Goal: Find specific page/section: Find specific page/section

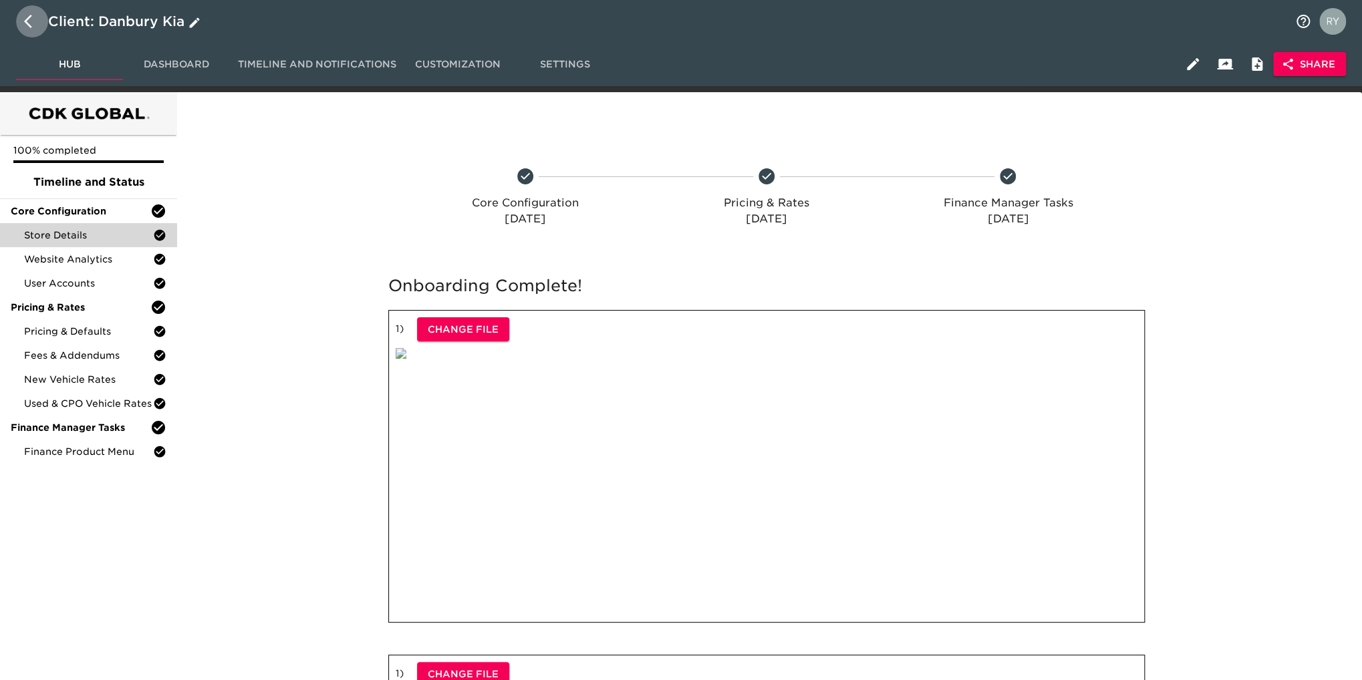
click at [25, 20] on icon "button" at bounding box center [28, 21] width 8 height 13
select select "10"
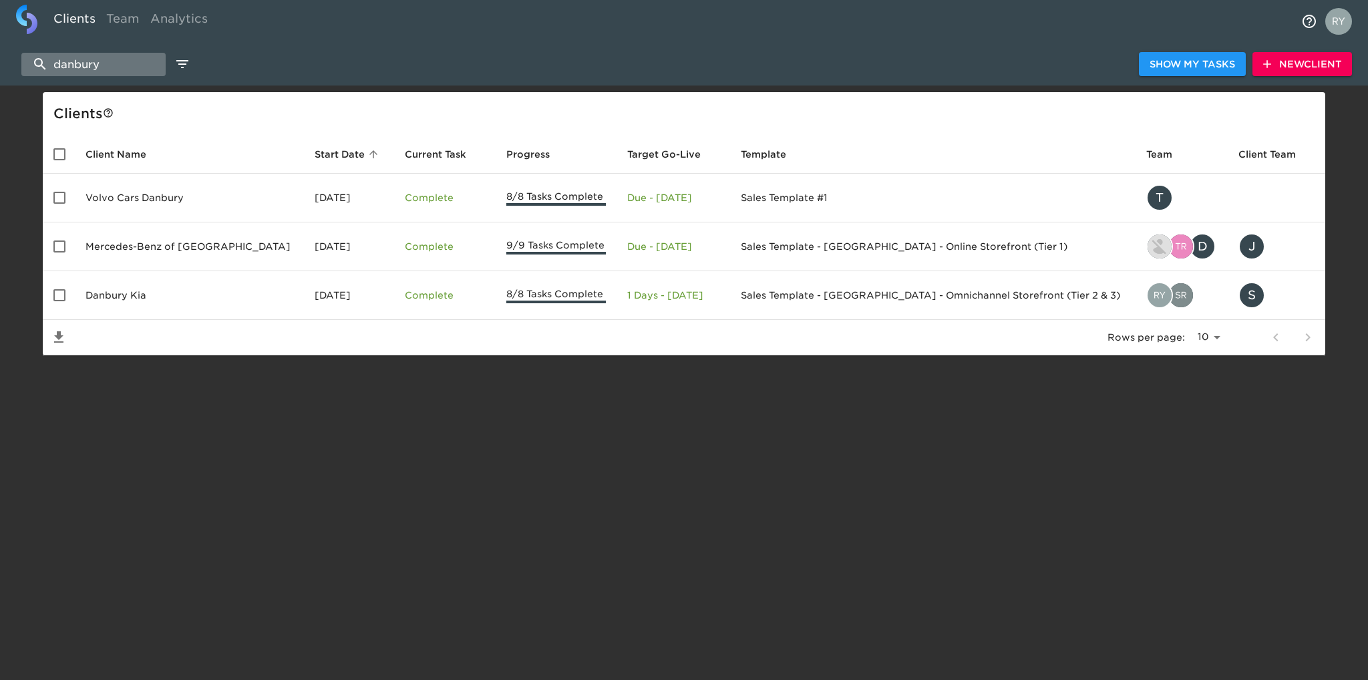
click at [112, 60] on input "danbury" at bounding box center [93, 64] width 144 height 23
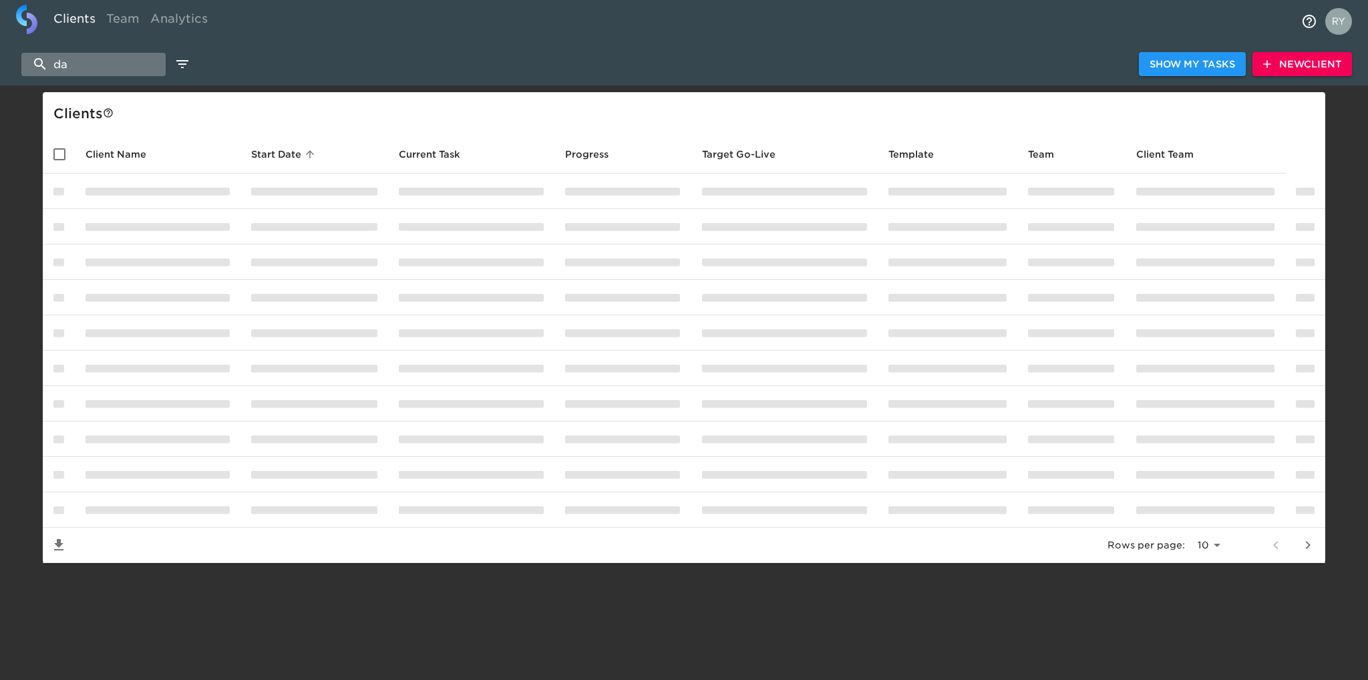
type input "d"
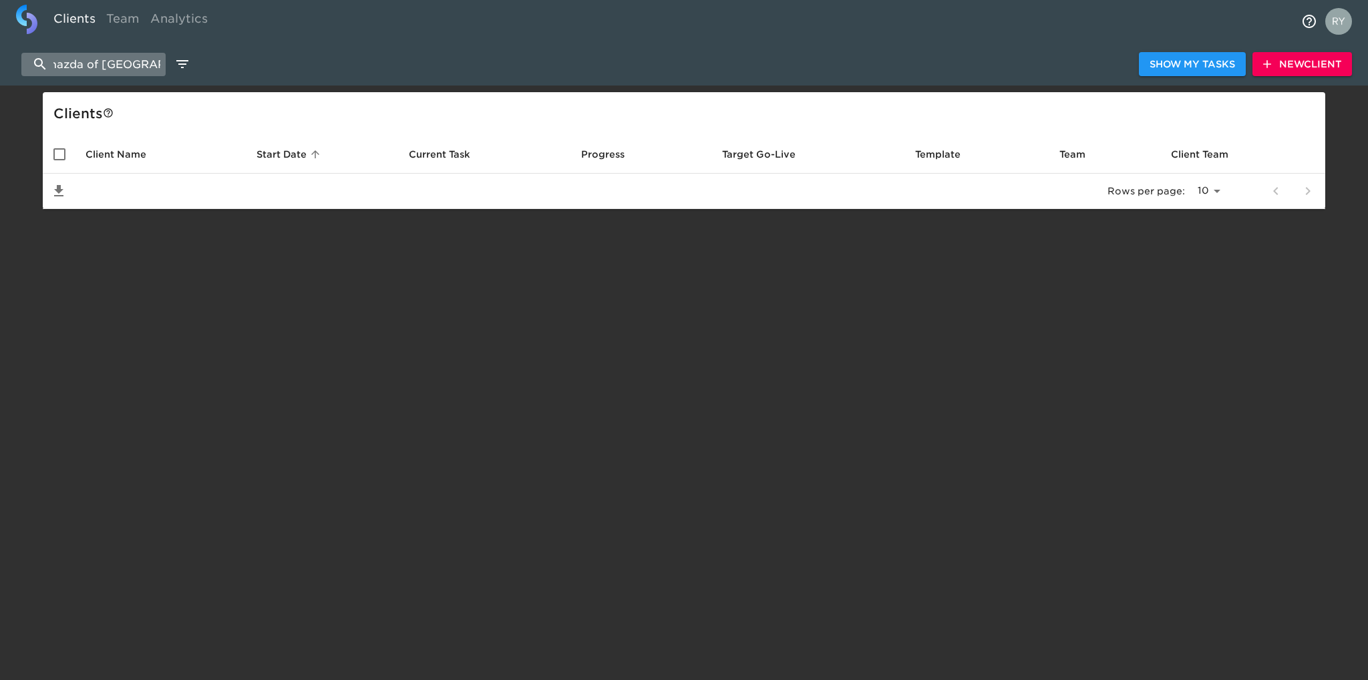
scroll to position [0, 14]
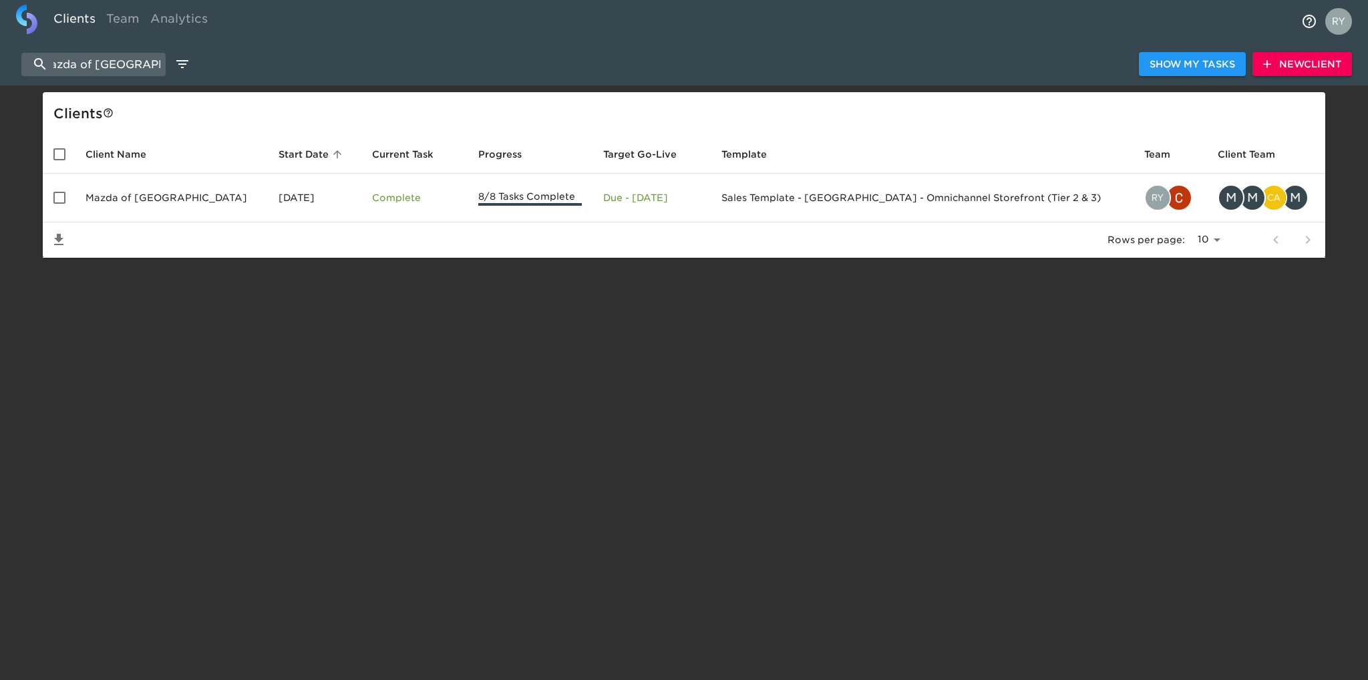
type input "mazda of palm beach"
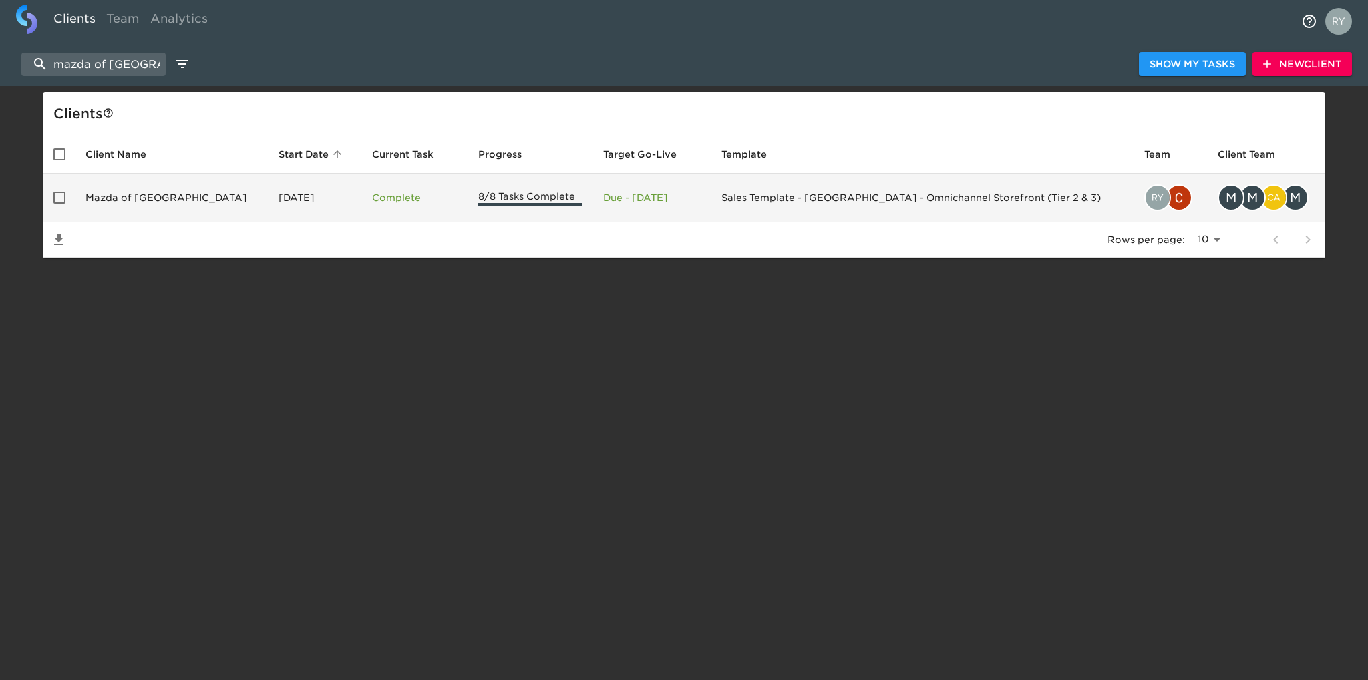
click at [143, 198] on td "Mazda of Palm Beach" at bounding box center [171, 198] width 193 height 49
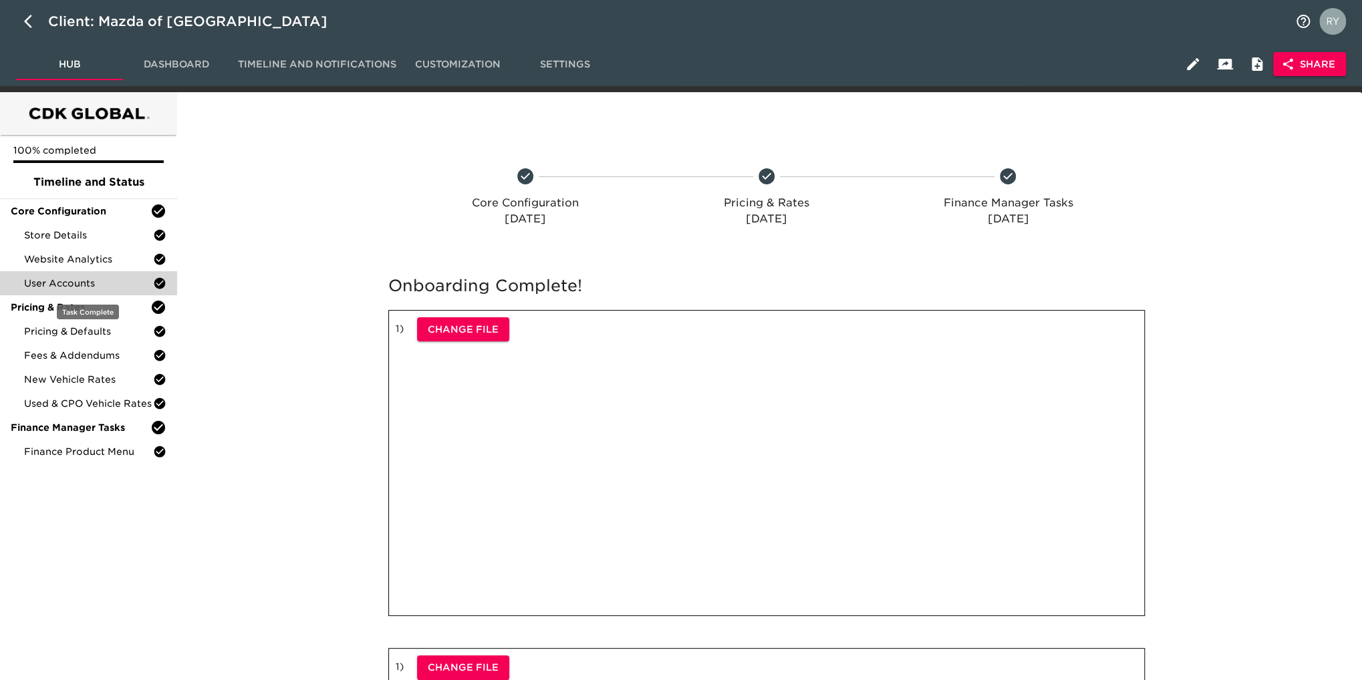
click at [104, 284] on span "User Accounts" at bounding box center [88, 283] width 129 height 13
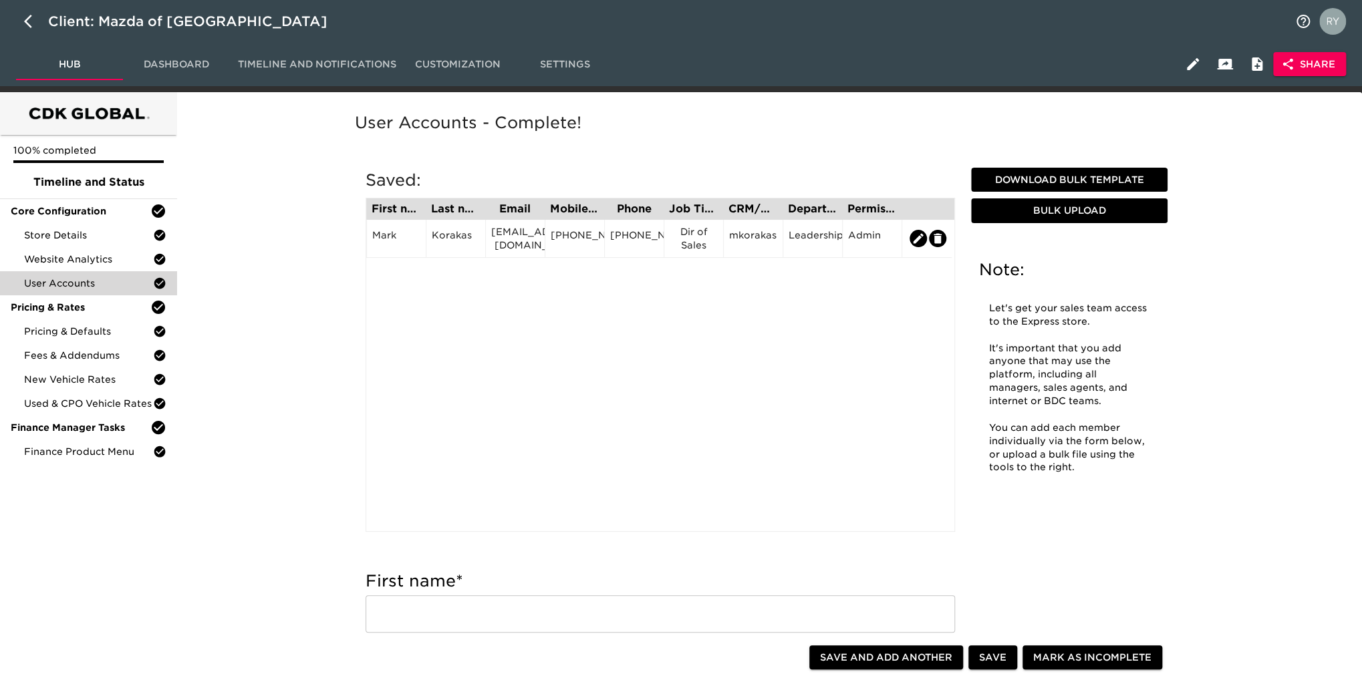
click at [853, 354] on div "First name Last name Email Mobile Phone Phone Job Title CRM/User ID Department …" at bounding box center [659, 365] width 589 height 334
click at [27, 17] on icon "button" at bounding box center [32, 21] width 16 height 16
select select "10"
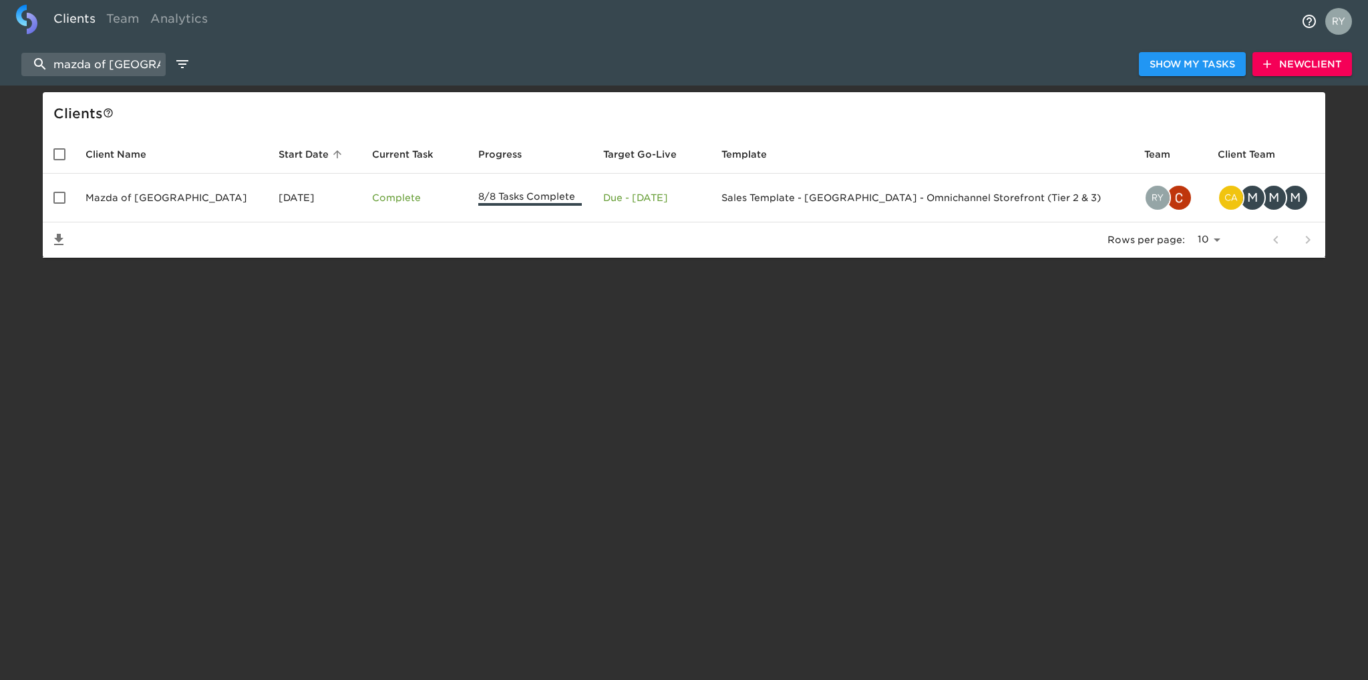
scroll to position [0, 14]
drag, startPoint x: 49, startPoint y: 63, endPoint x: 186, endPoint y: 58, distance: 137.1
click at [186, 58] on div "mazda of palm beach Show My Tasks New Client" at bounding box center [684, 64] width 1368 height 43
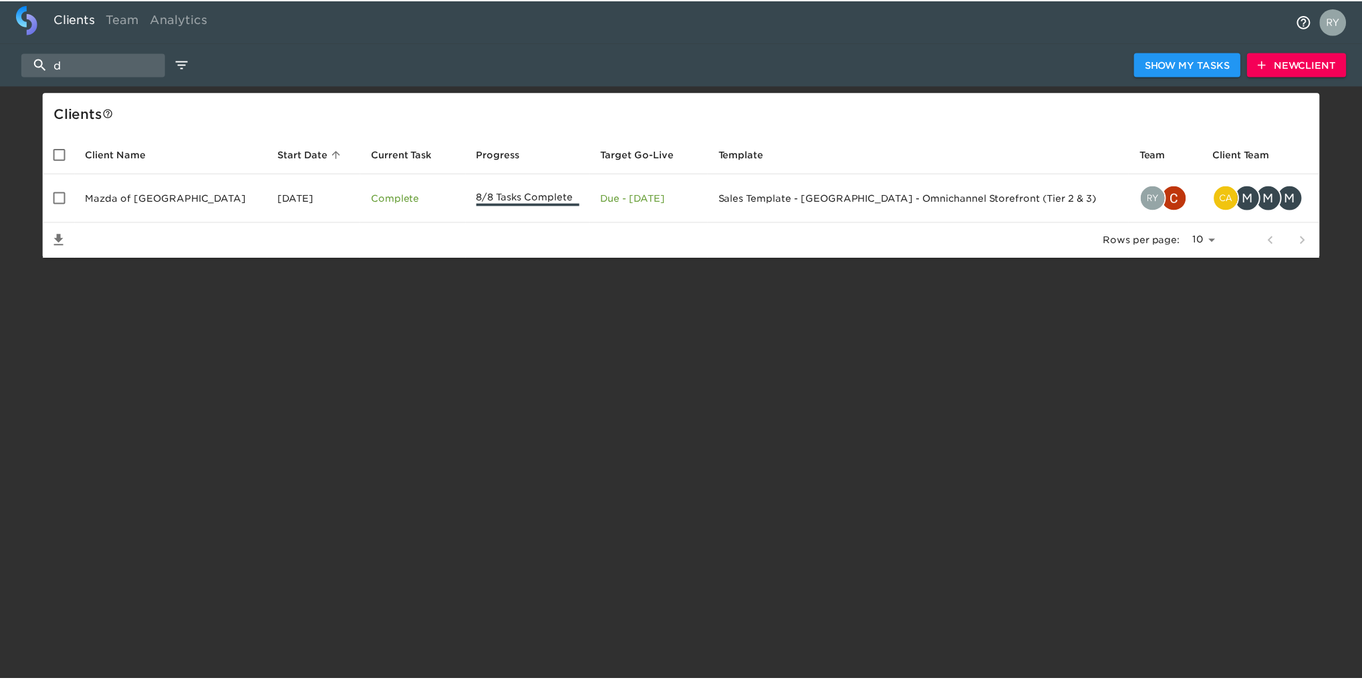
scroll to position [0, 0]
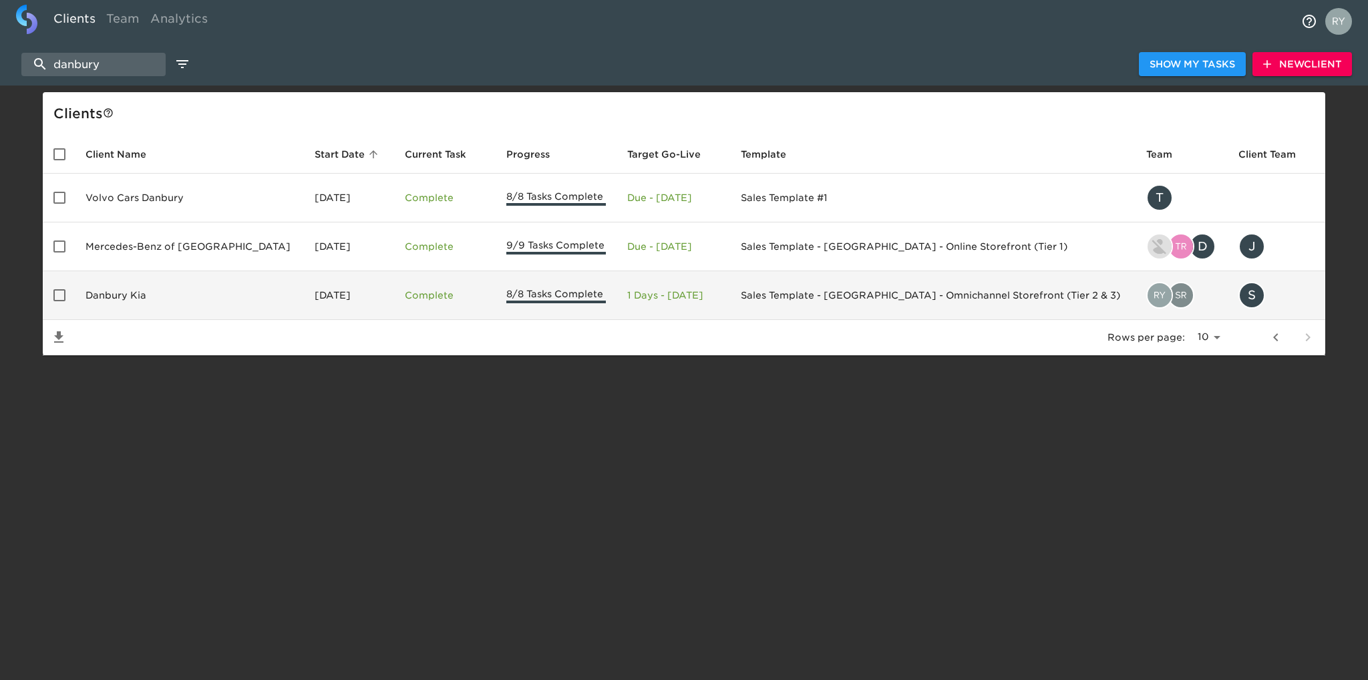
type input "danbury"
click at [132, 293] on td "Danbury Kia" at bounding box center [189, 295] width 229 height 49
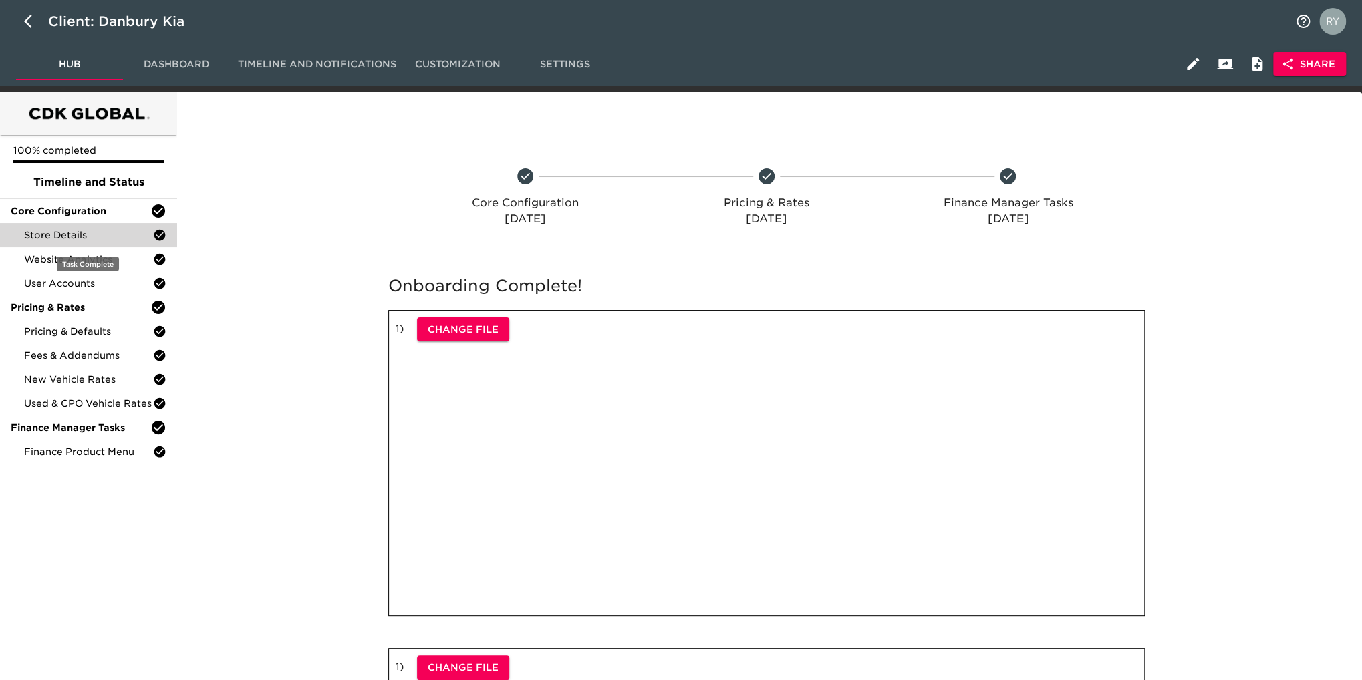
click at [98, 233] on span "Store Details" at bounding box center [88, 235] width 129 height 13
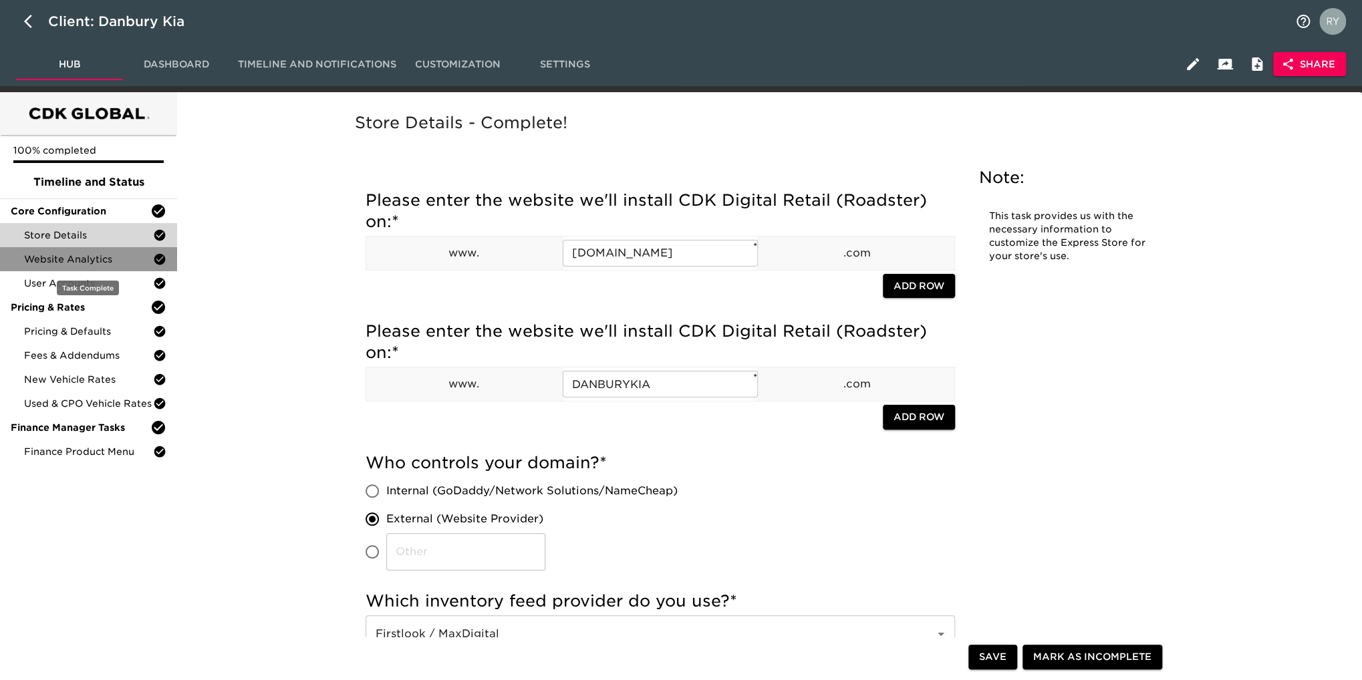
drag, startPoint x: 56, startPoint y: 263, endPoint x: 67, endPoint y: 262, distance: 10.7
click at [59, 263] on span "Website Analytics" at bounding box center [88, 259] width 129 height 13
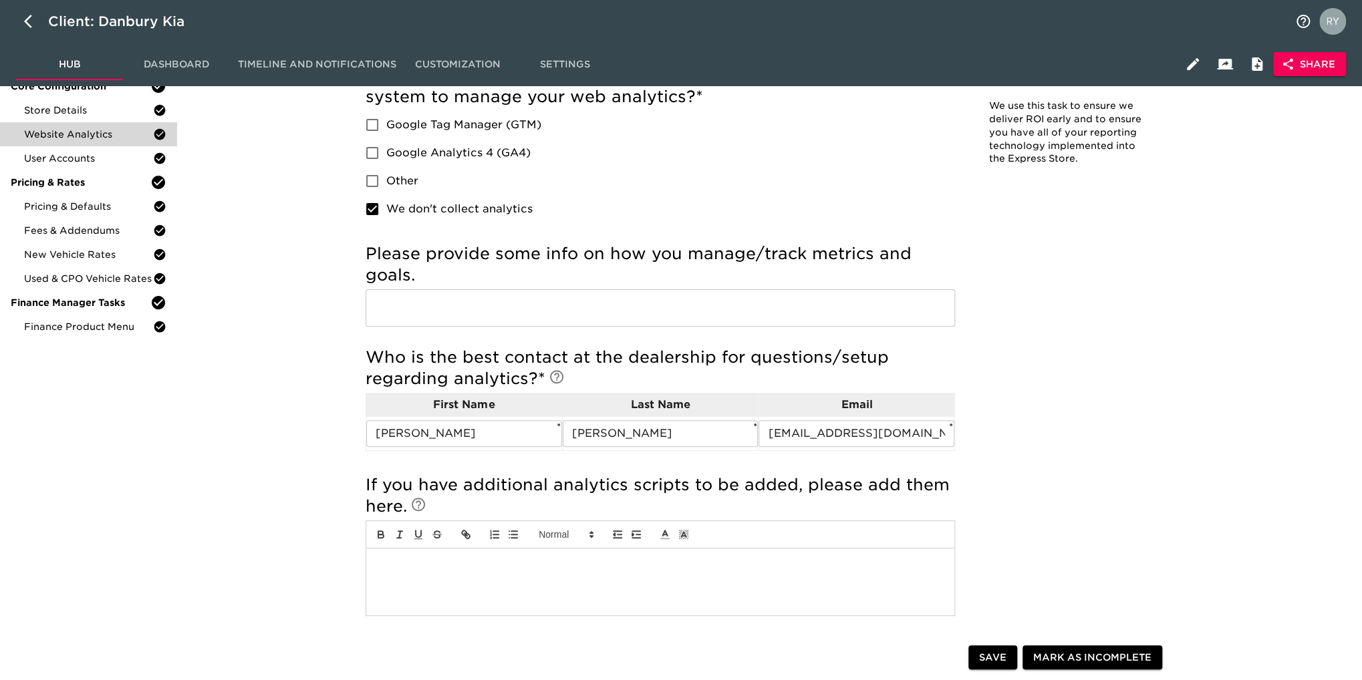
scroll to position [134, 0]
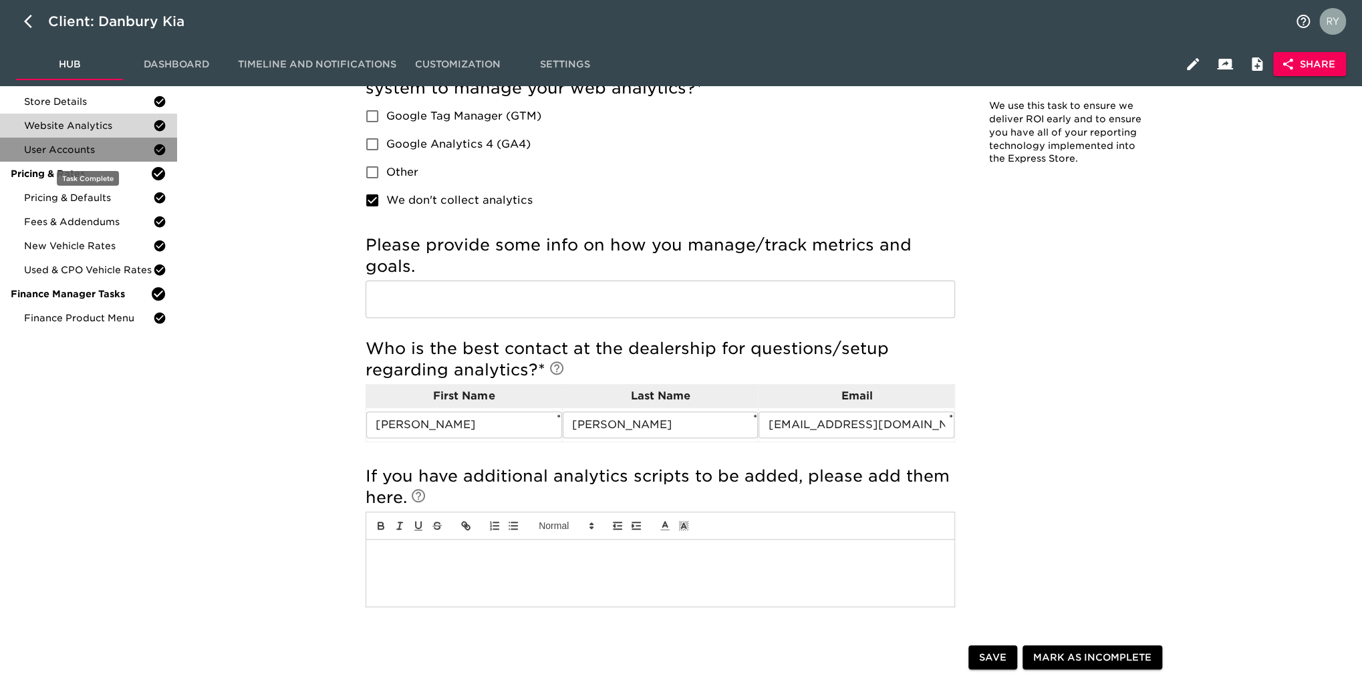
click at [78, 150] on span "User Accounts" at bounding box center [88, 149] width 129 height 13
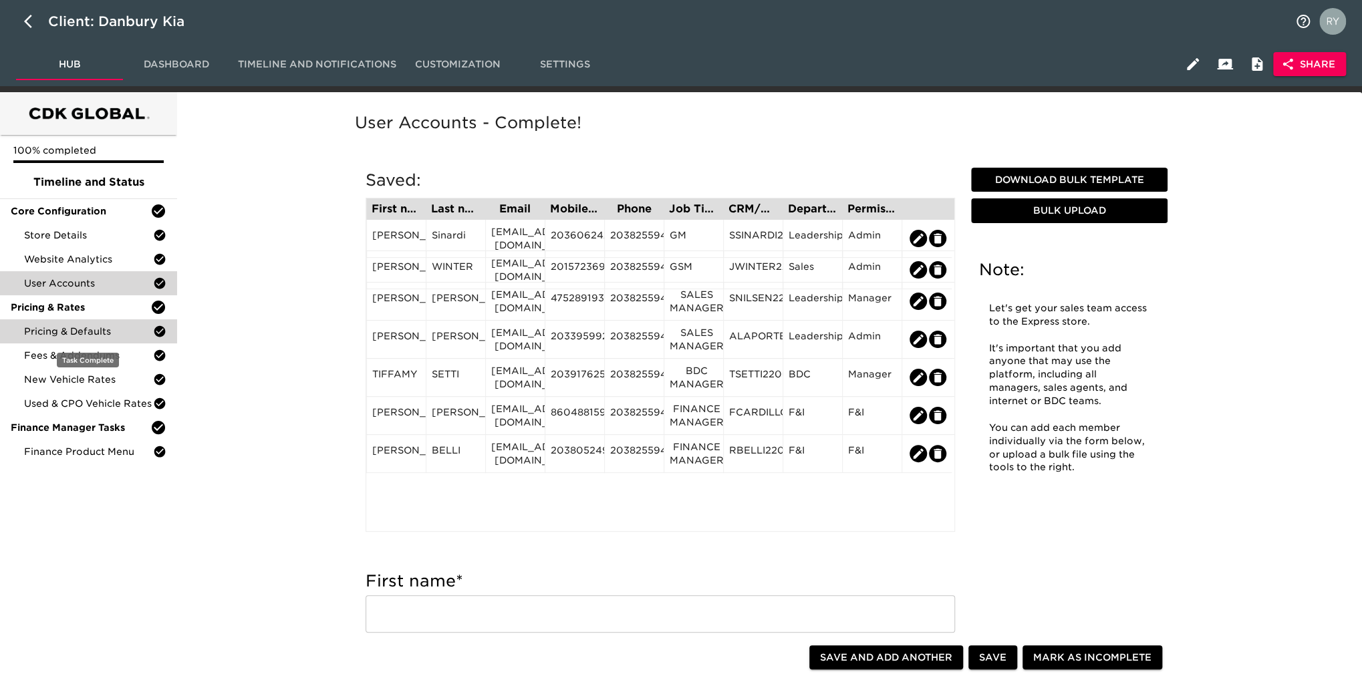
click at [107, 334] on span "Pricing & Defaults" at bounding box center [88, 331] width 129 height 13
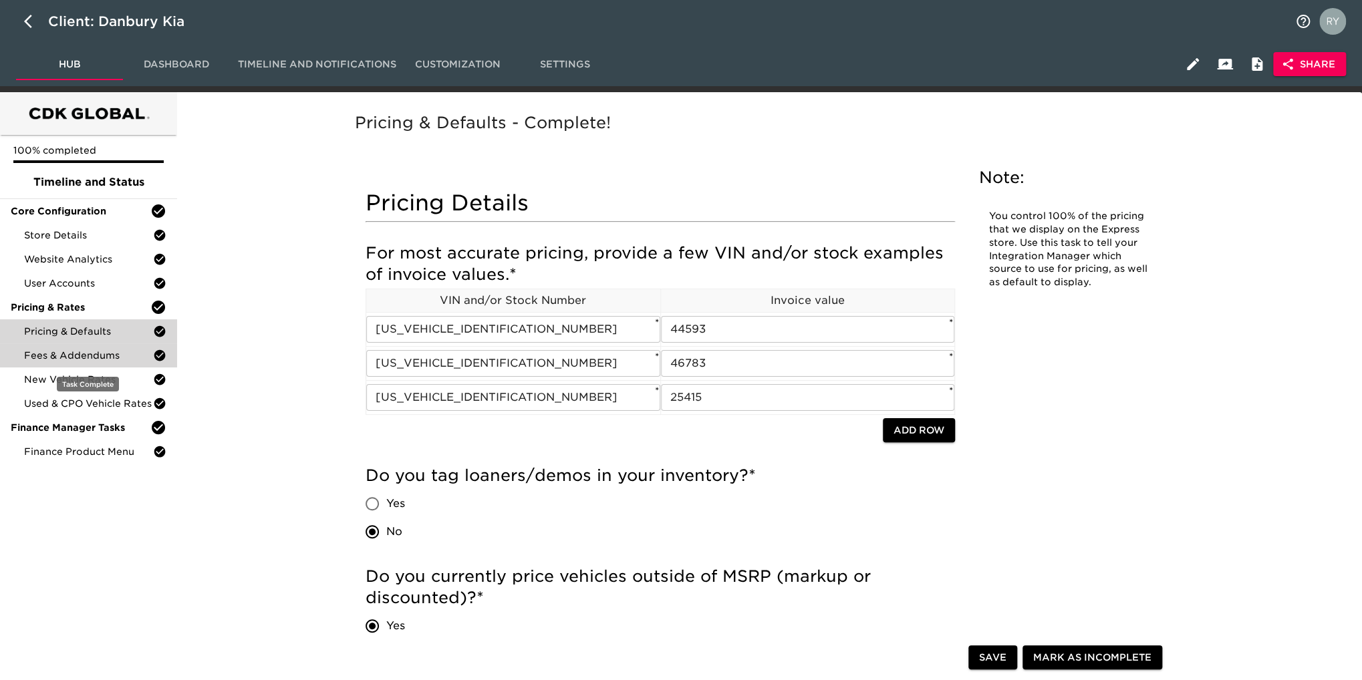
click at [109, 361] on span "Fees & Addendums" at bounding box center [88, 355] width 129 height 13
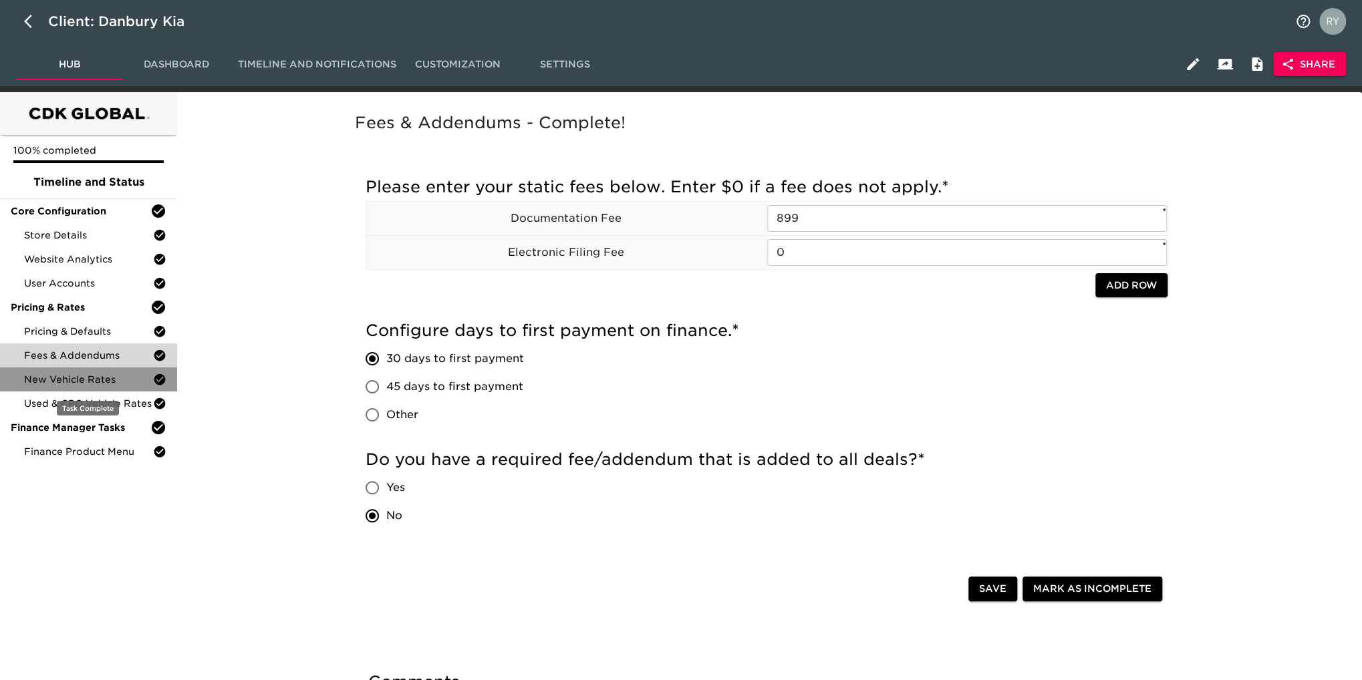
click at [59, 384] on span "New Vehicle Rates" at bounding box center [88, 379] width 129 height 13
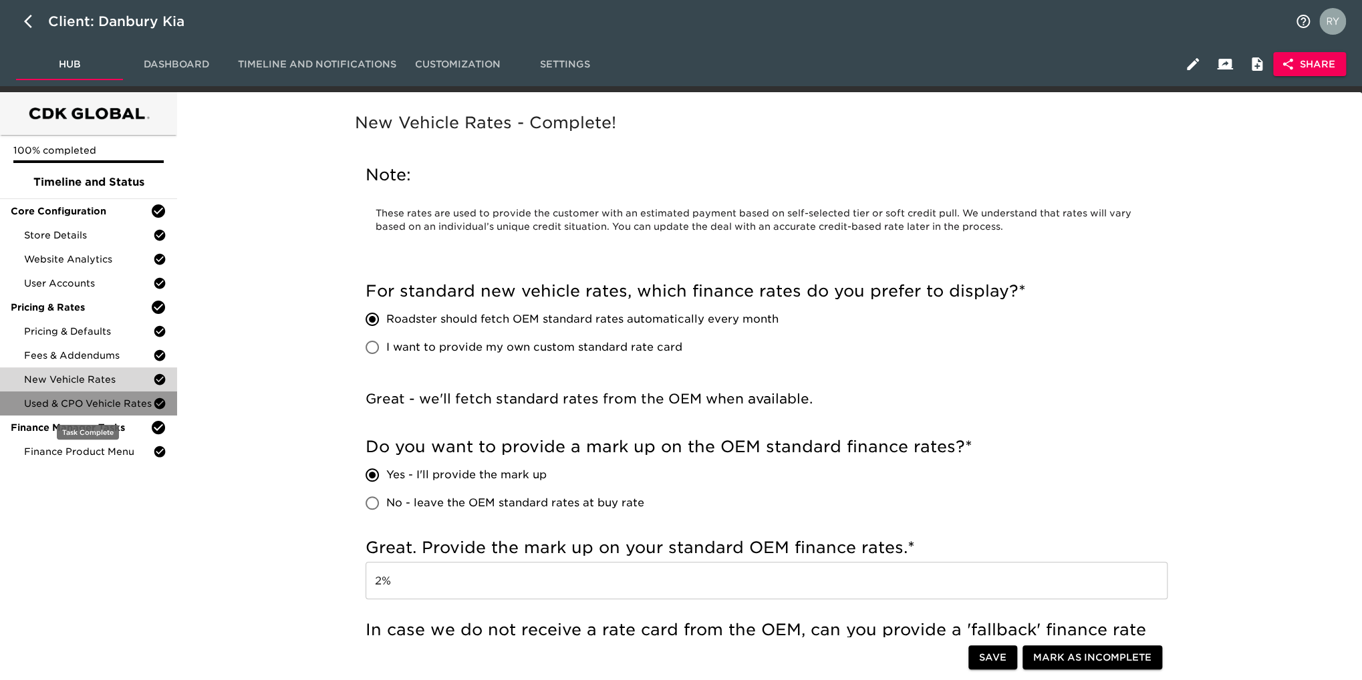
click at [115, 412] on div "Used & CPO Vehicle Rates" at bounding box center [88, 404] width 177 height 24
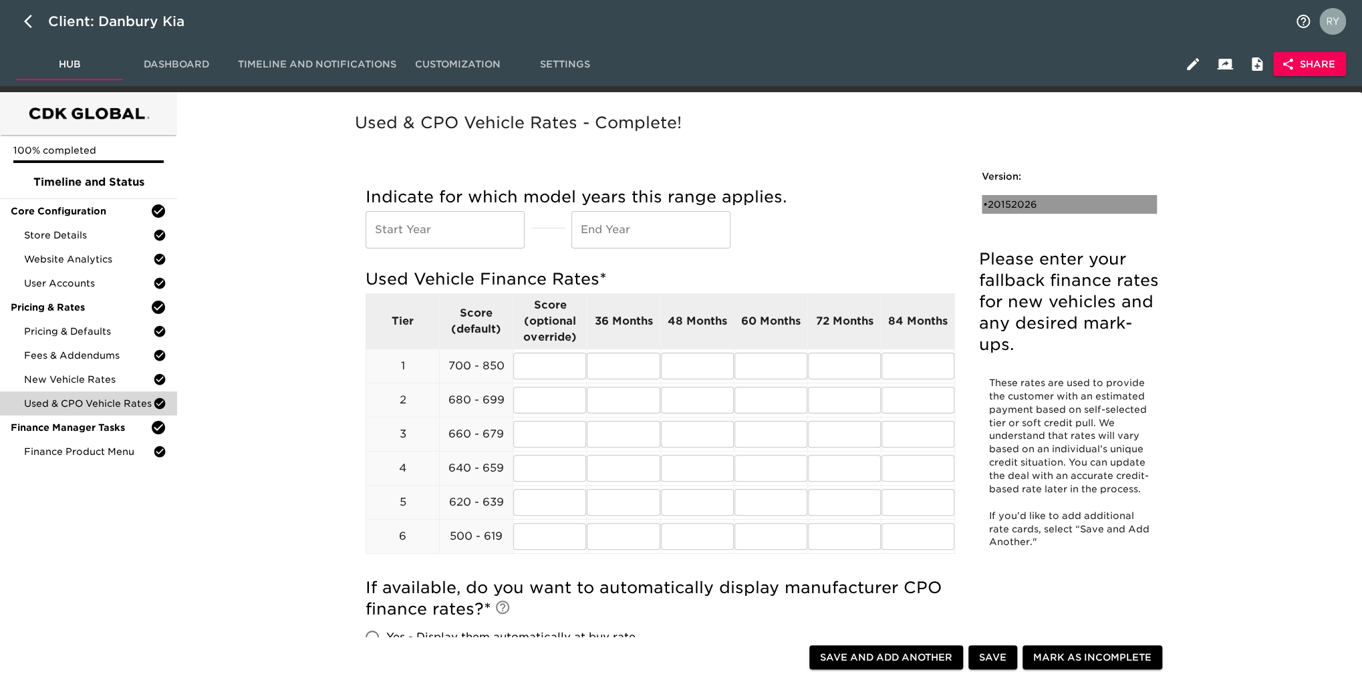
click at [1013, 209] on div "• 20152026" at bounding box center [1060, 204] width 154 height 13
type input "2015"
type input "2026"
radio input "true"
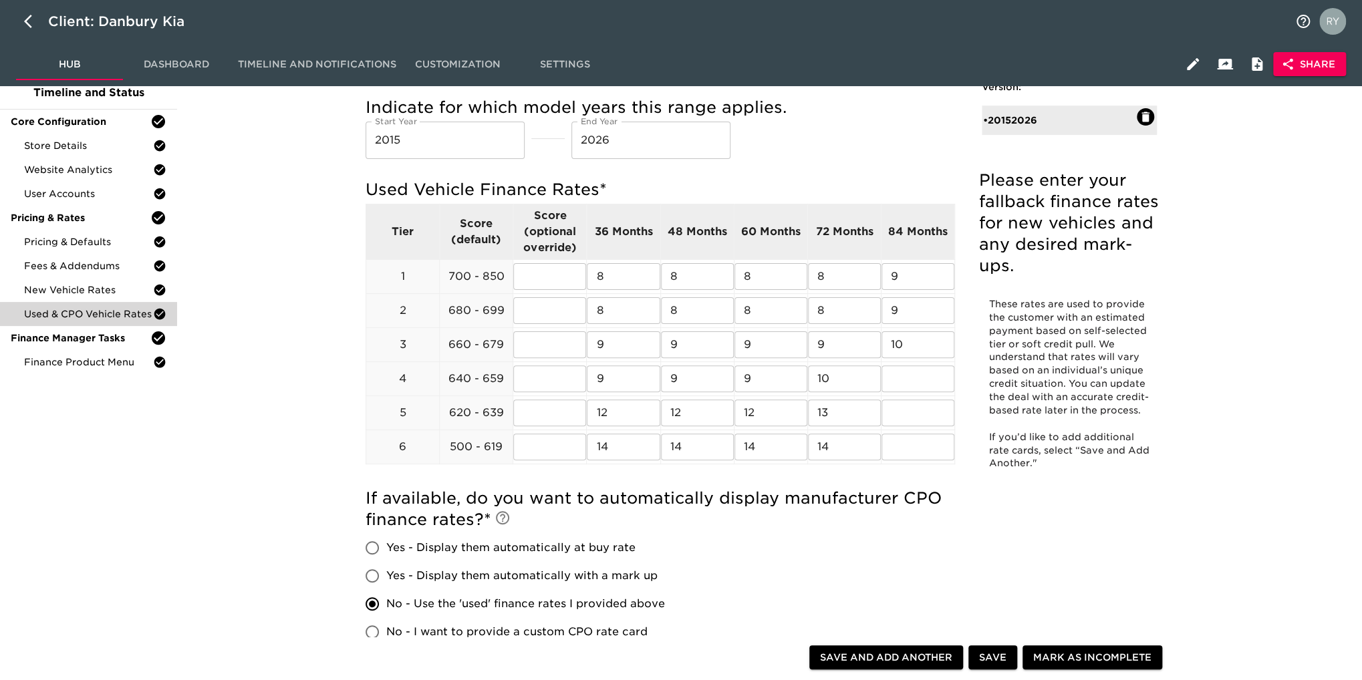
scroll to position [267, 0]
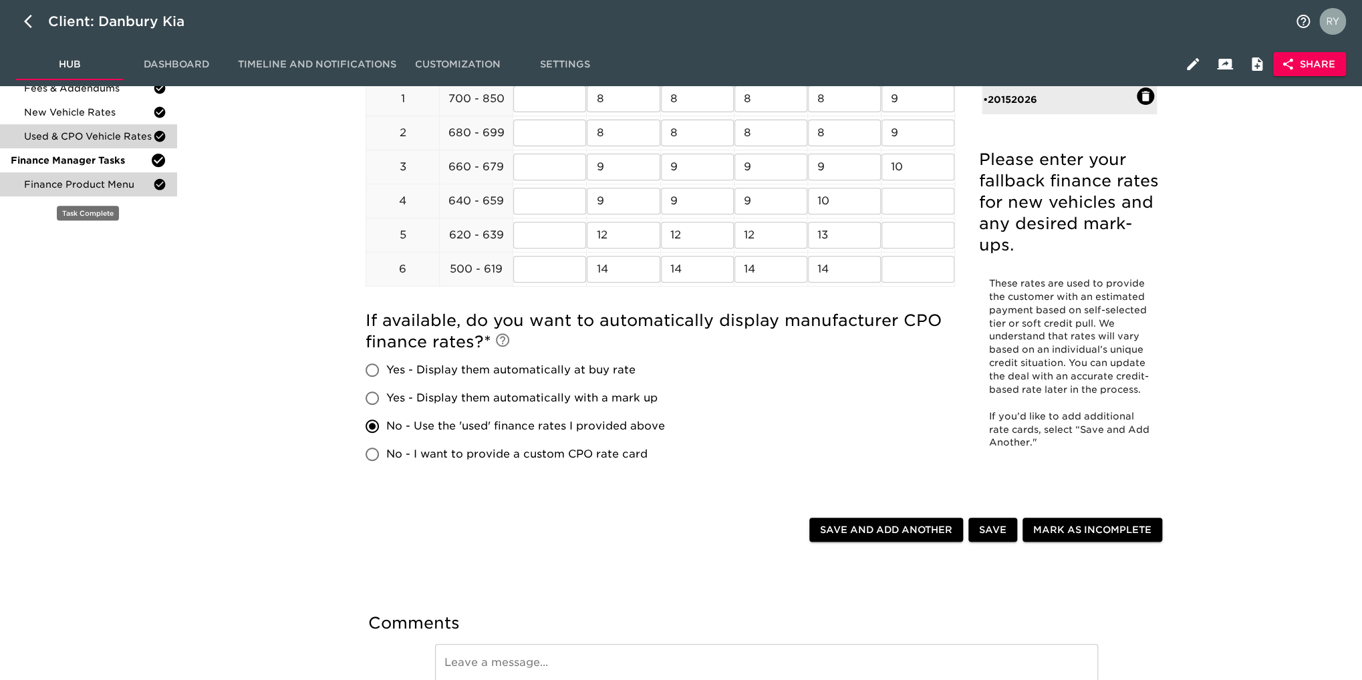
click at [98, 189] on span "Finance Product Menu" at bounding box center [88, 184] width 129 height 13
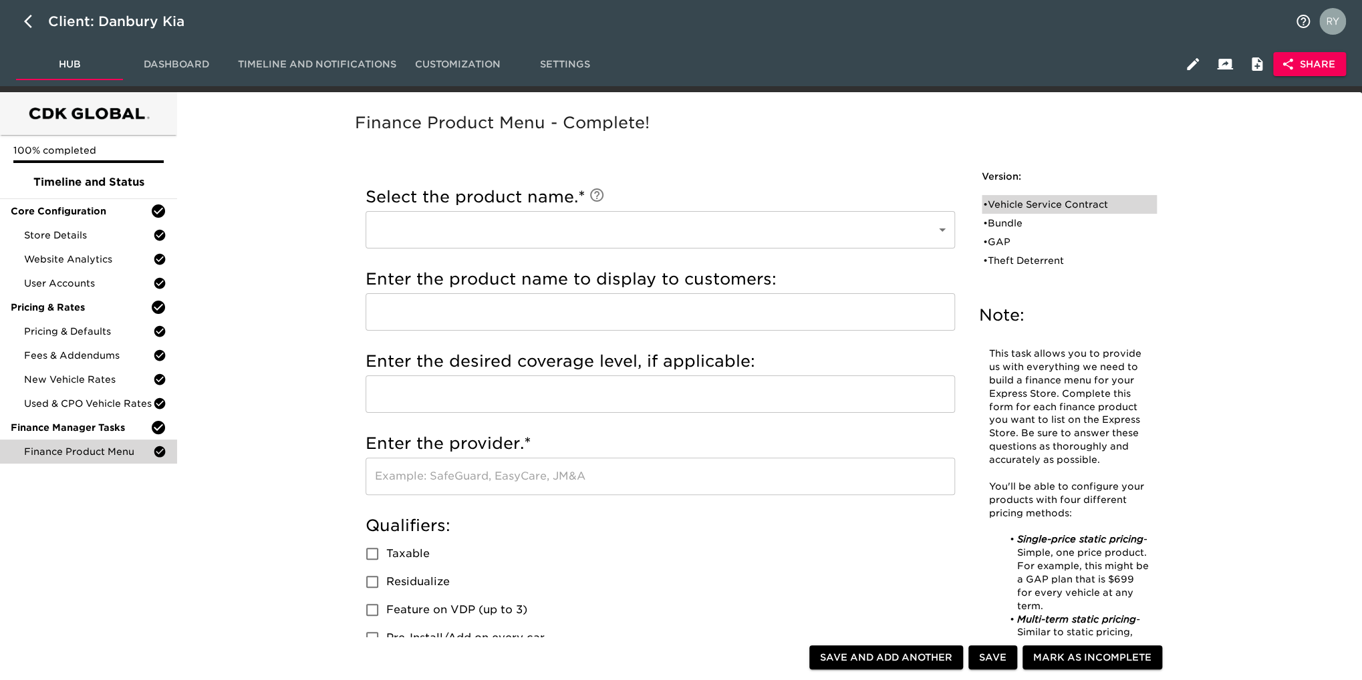
click at [1079, 202] on div "• Vehicle Service Contract" at bounding box center [1060, 204] width 154 height 13
type input "Vehicle Service Contract"
type input "Warranty Wrap"
type input "Zurich"
checkbox input "true"
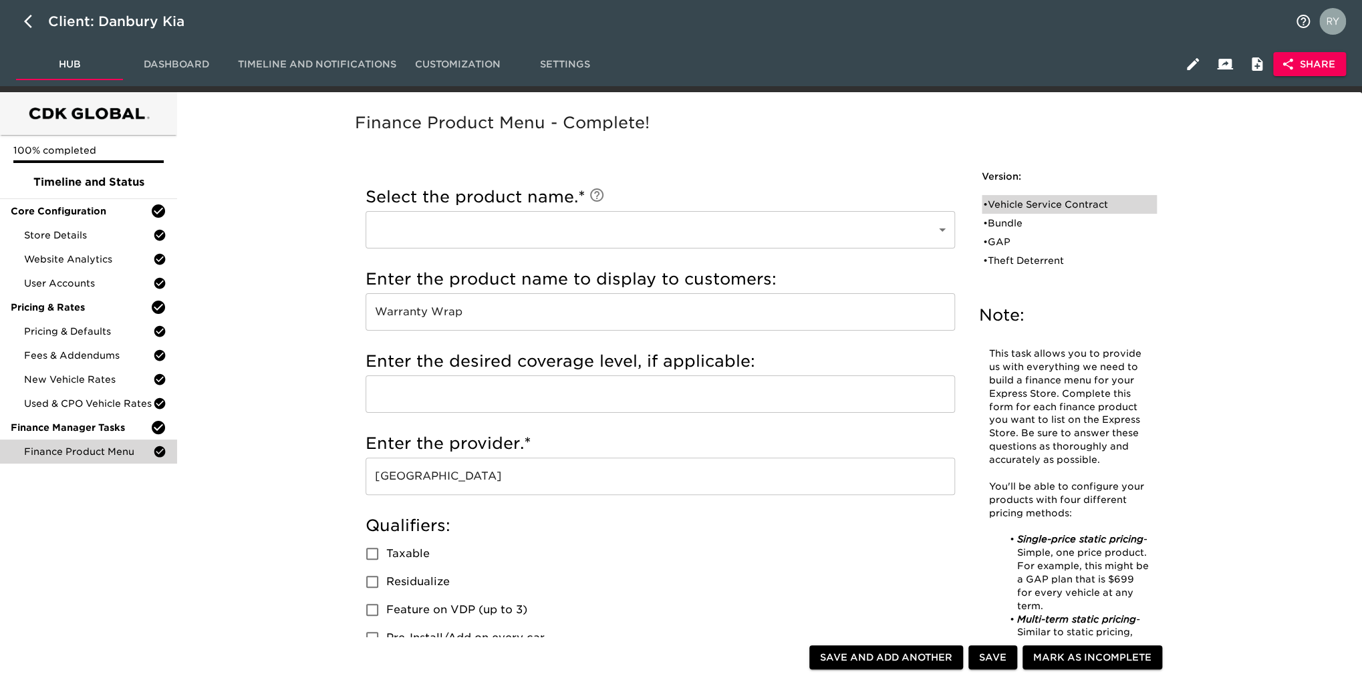
radio input "true"
type input "+1000"
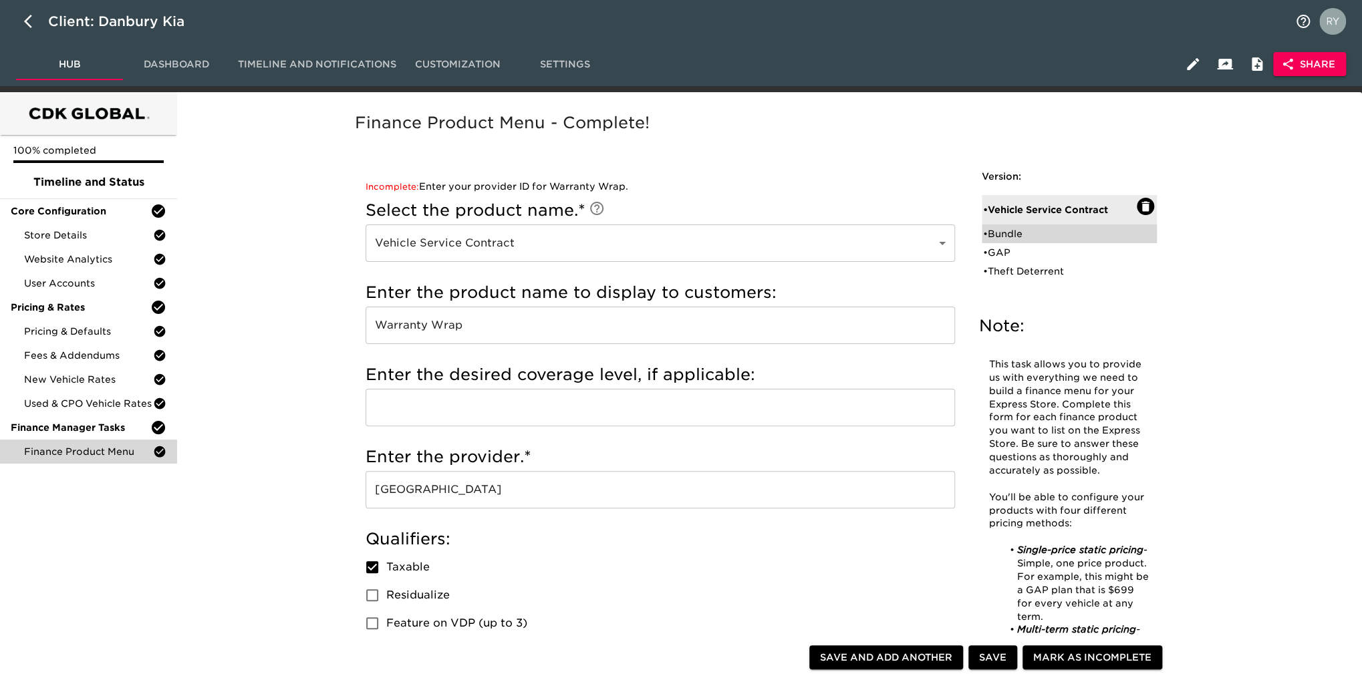
drag, startPoint x: 1019, startPoint y: 236, endPoint x: 1000, endPoint y: 232, distance: 19.8
click at [1019, 236] on div "• Bundle" at bounding box center [1060, 233] width 154 height 13
type input "Bundle"
type input "Total Care"
checkbox input "true"
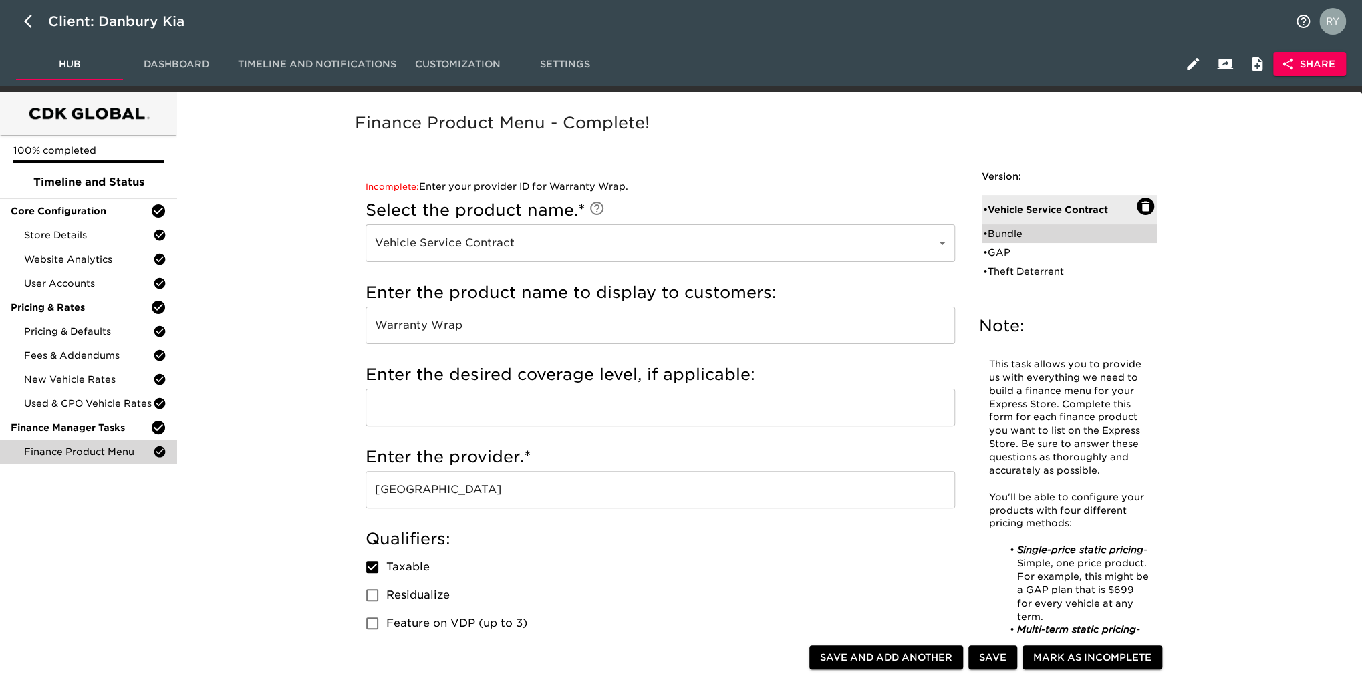
radio input "true"
radio input "false"
type input "1695"
radio input "false"
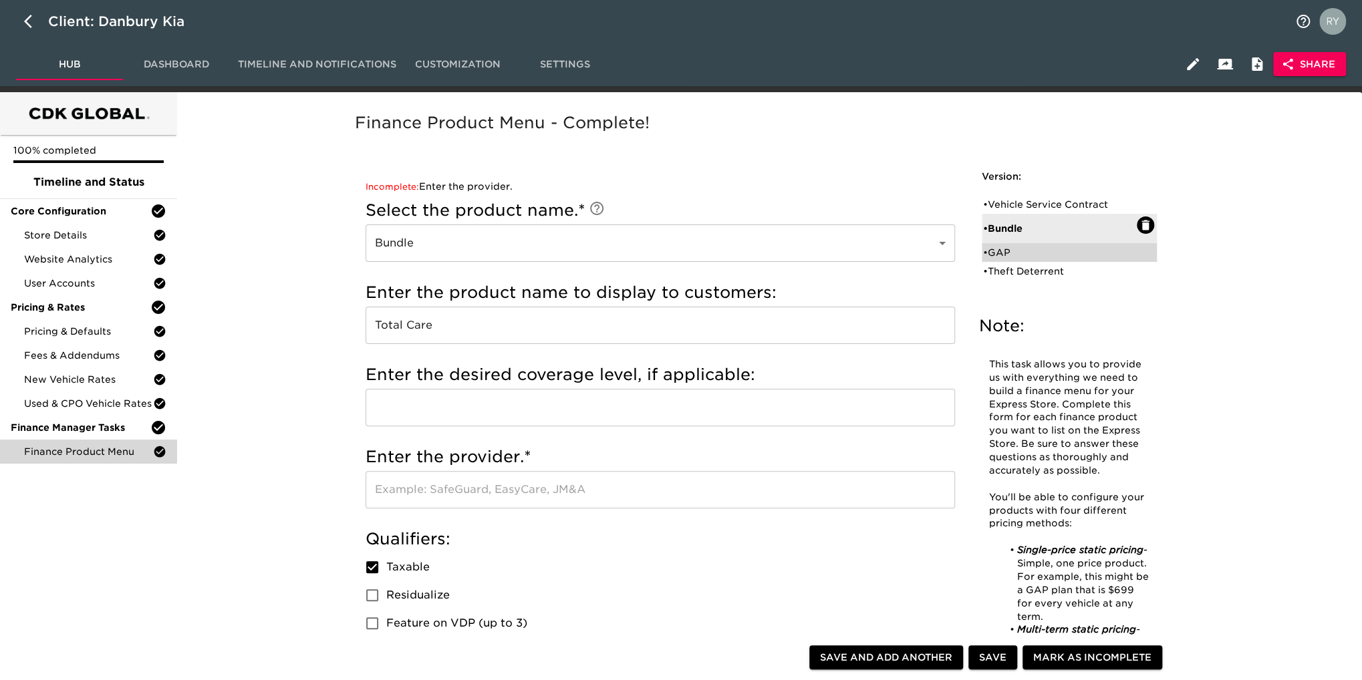
drag, startPoint x: 1005, startPoint y: 255, endPoint x: 994, endPoint y: 253, distance: 10.9
click at [1003, 255] on div "• GAP" at bounding box center [1060, 252] width 154 height 13
type input "GAP"
type input "Guaranteed Auto Protection"
type input "Zurich"
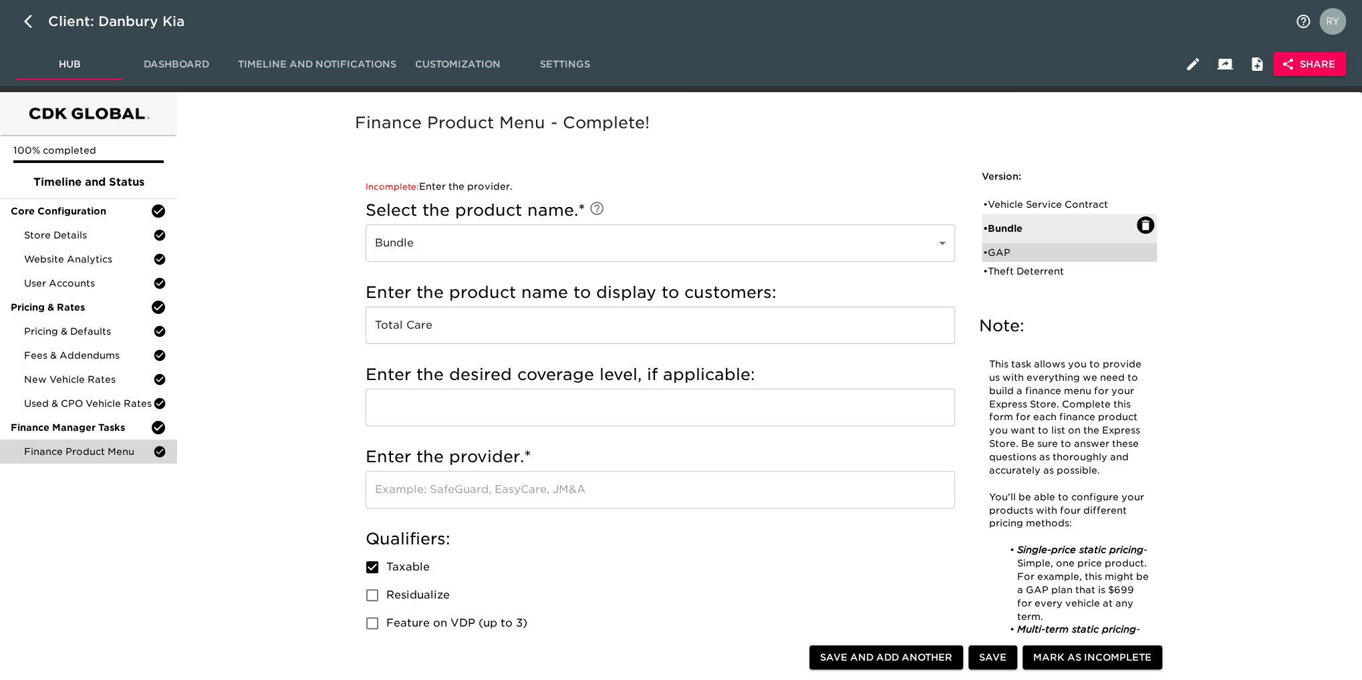
checkbox input "false"
radio input "true"
type input "1495"
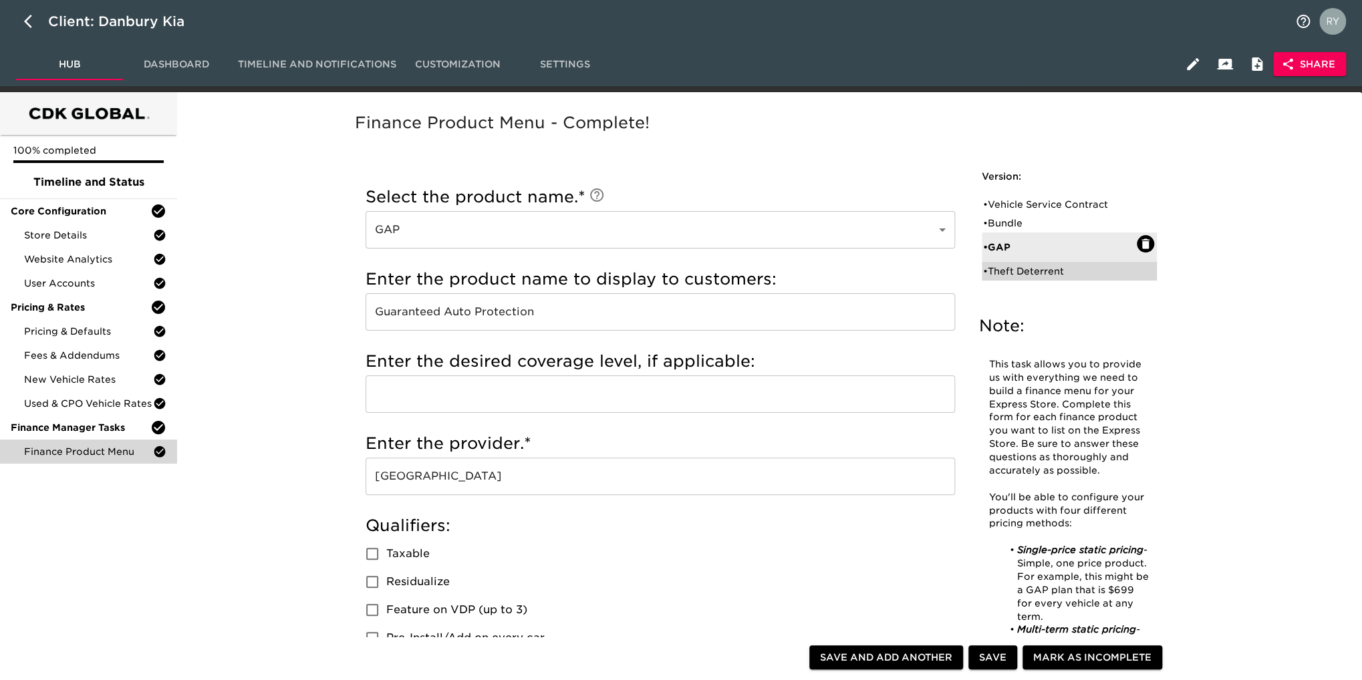
click at [1038, 274] on div "• Theft Deterrent" at bounding box center [1060, 271] width 154 height 13
type input "Theft Deterrent"
type input "Theft Protection"
type input "Danbury Auto"
checkbox input "true"
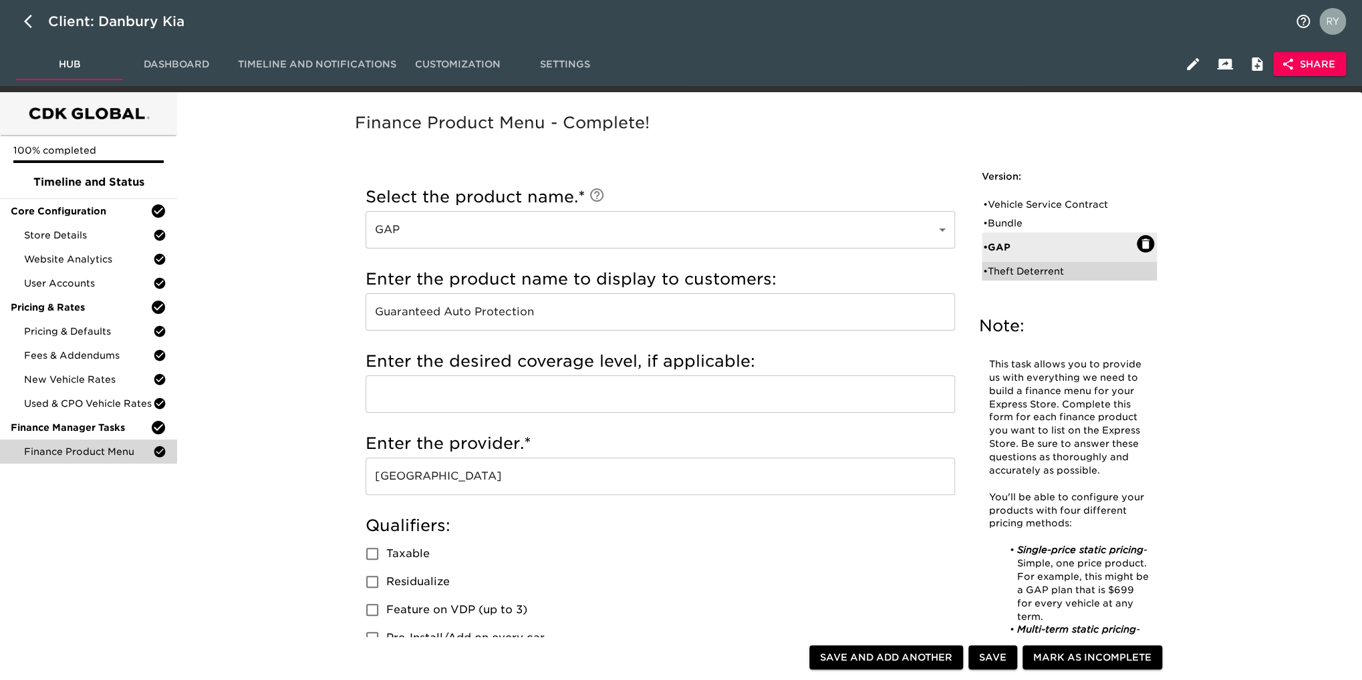
checkbox input "true"
radio input "true"
type input "299"
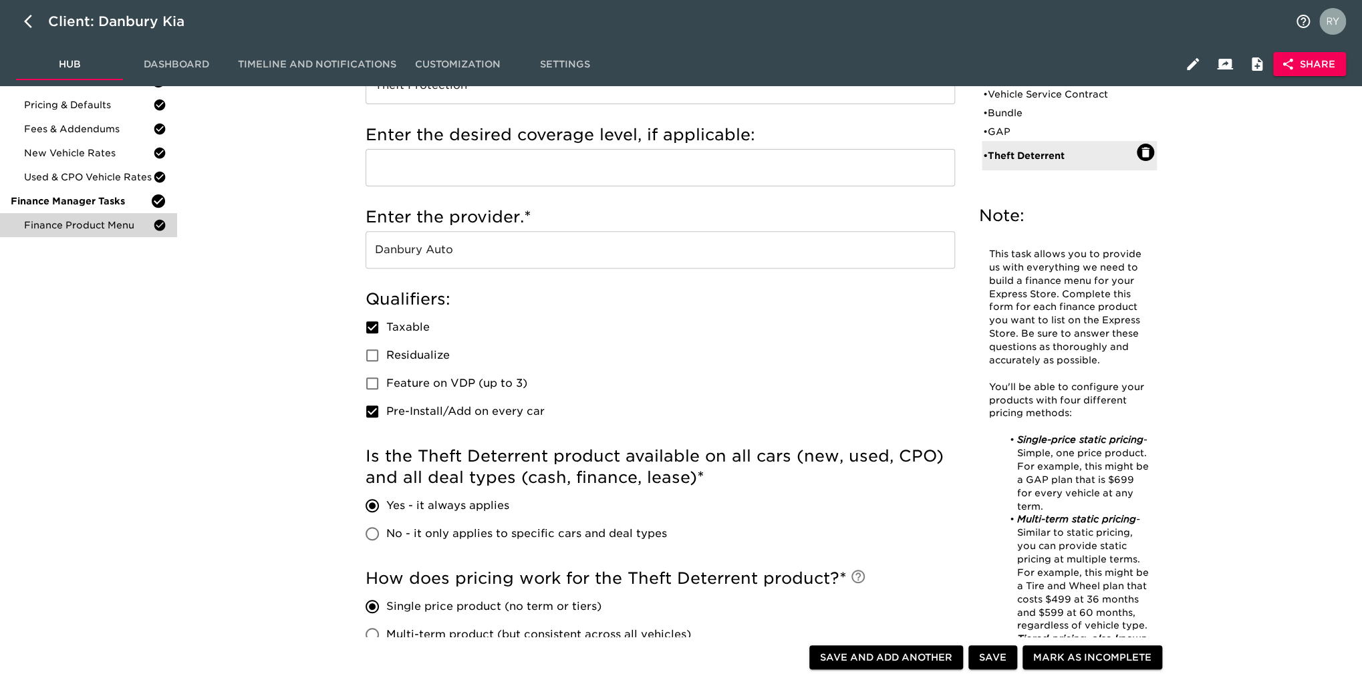
scroll to position [67, 0]
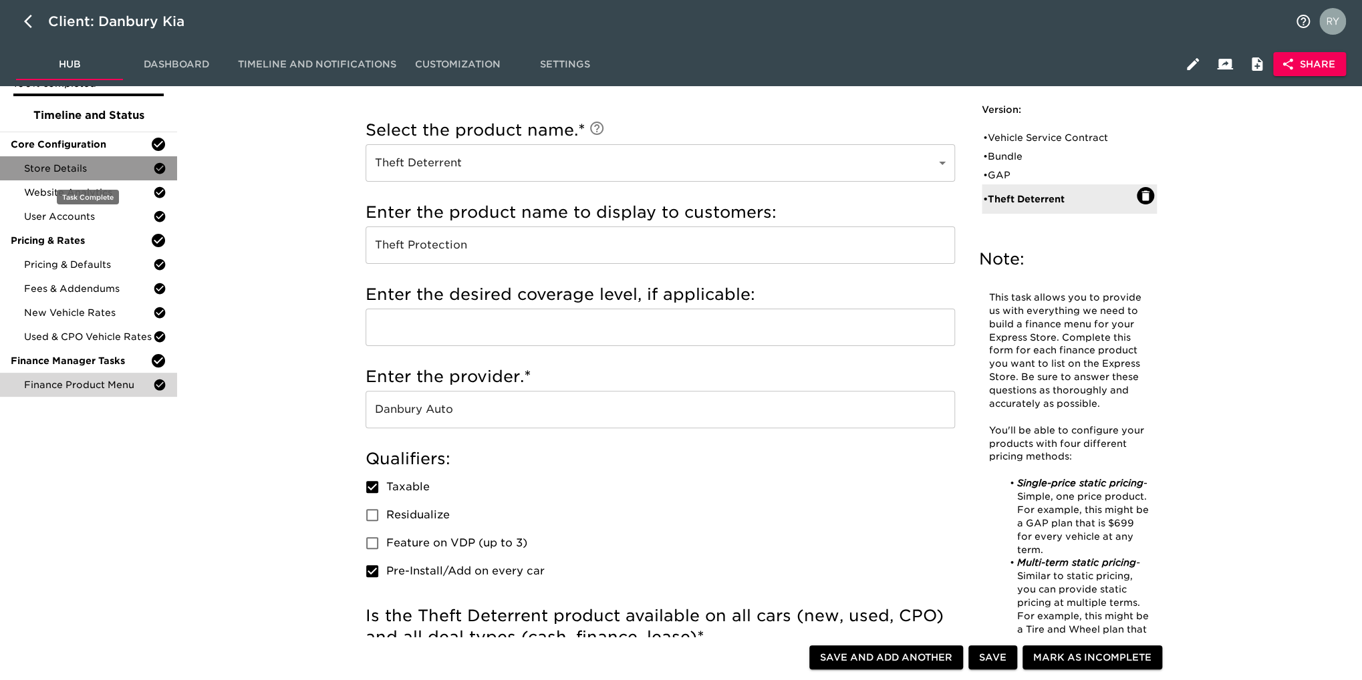
click at [96, 169] on span "Store Details" at bounding box center [88, 168] width 129 height 13
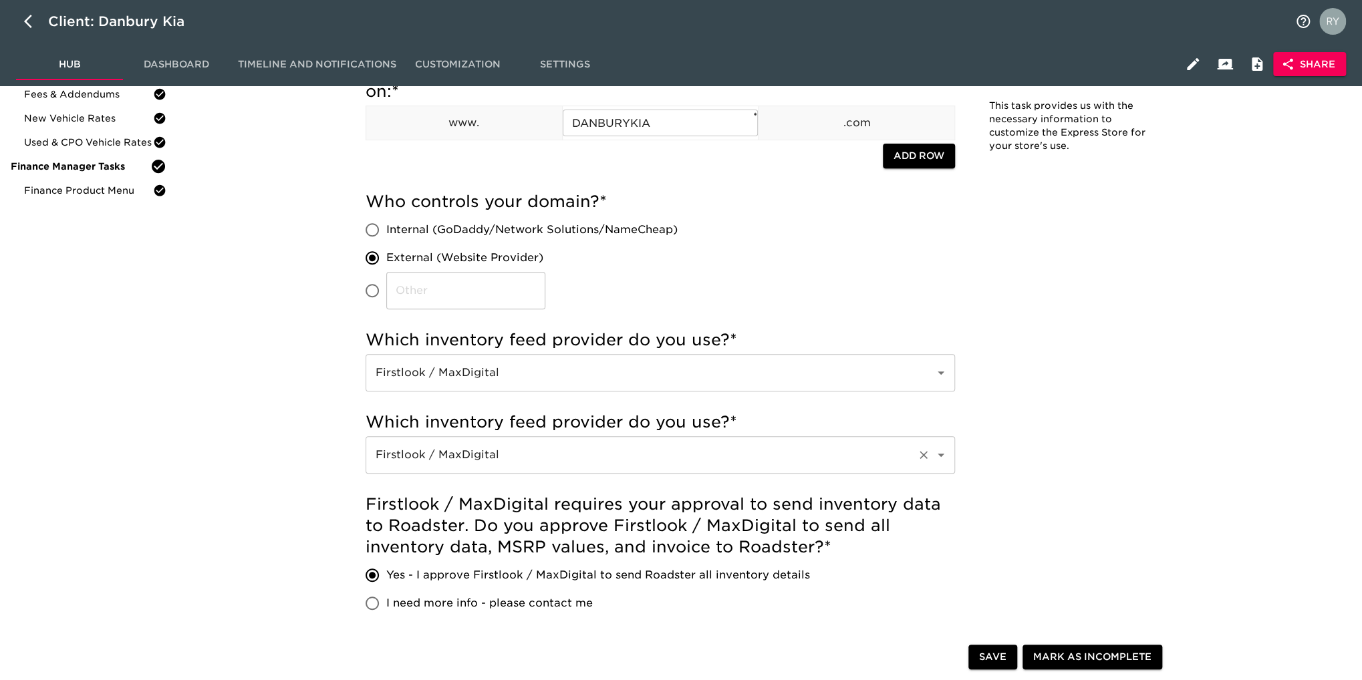
scroll to position [334, 0]
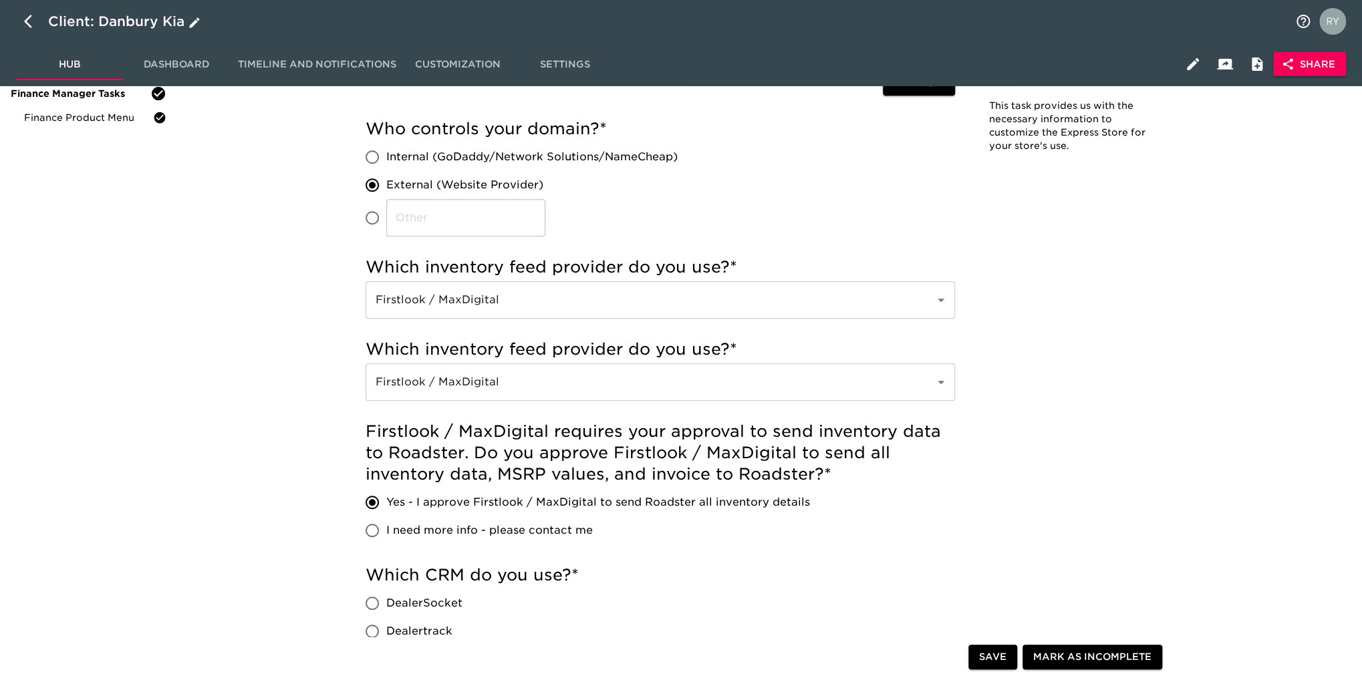
click at [27, 23] on icon "button" at bounding box center [28, 21] width 8 height 13
select select "10"
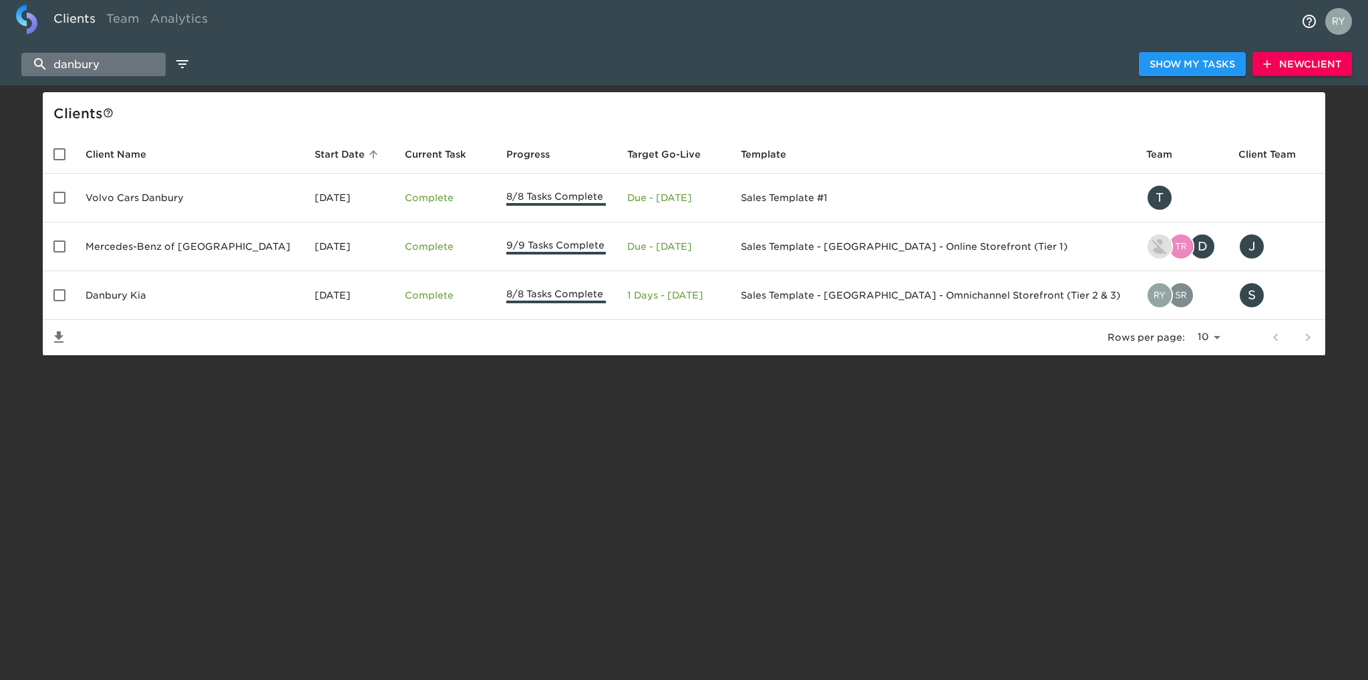
drag, startPoint x: 112, startPoint y: 61, endPoint x: 45, endPoint y: 73, distance: 67.8
click at [45, 73] on input "danbury" at bounding box center [93, 64] width 144 height 23
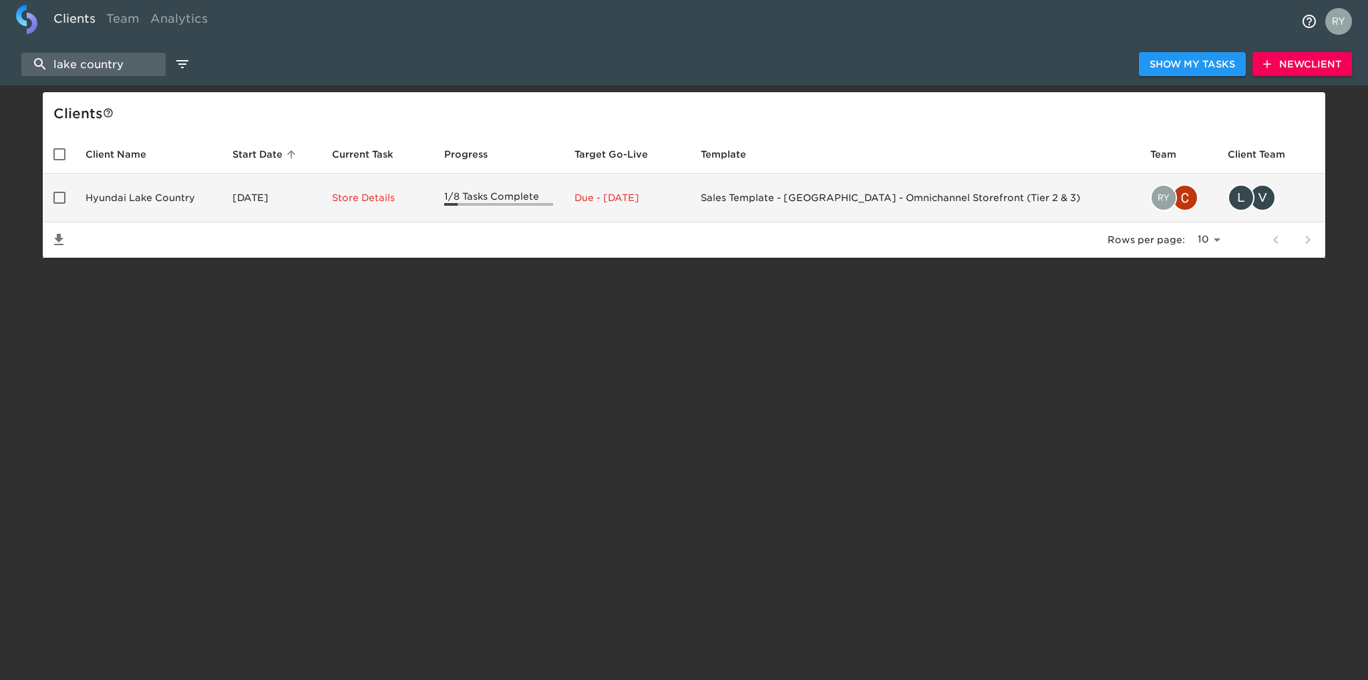
type input "lake country"
click at [122, 196] on td "Hyundai Lake Country" at bounding box center [148, 198] width 147 height 49
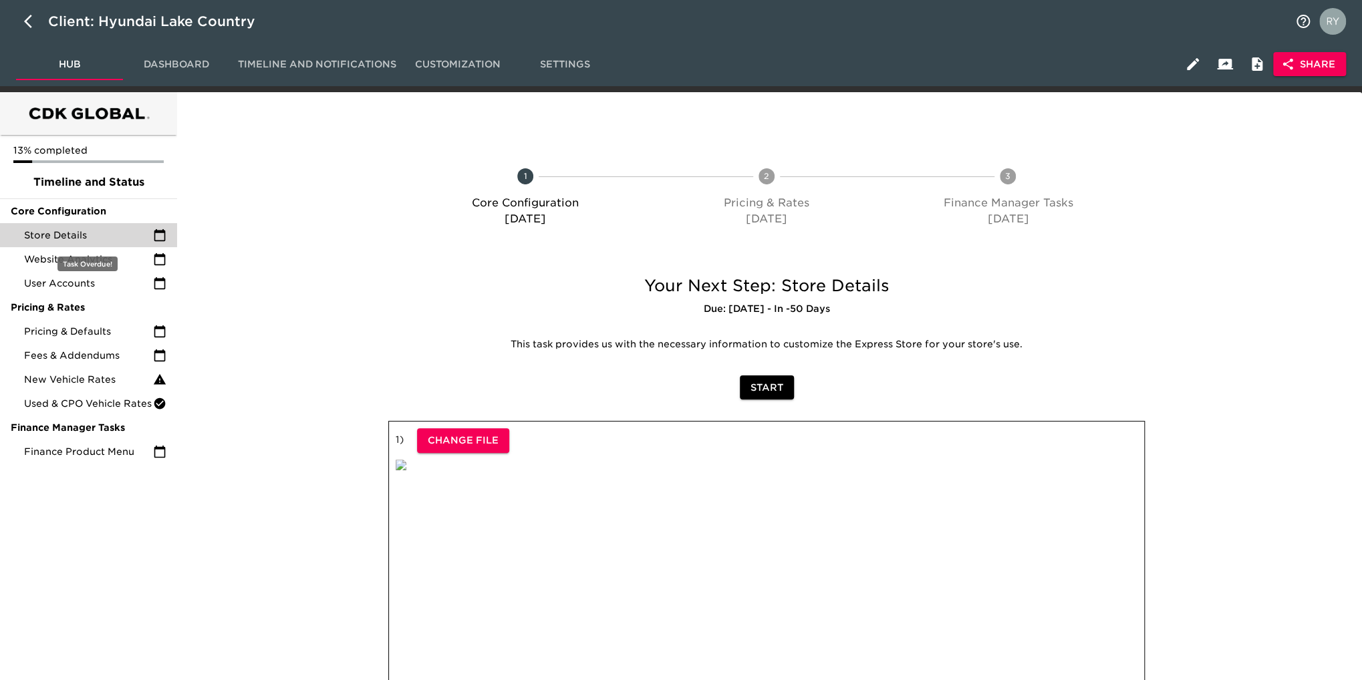
click at [75, 237] on span "Store Details" at bounding box center [88, 235] width 129 height 13
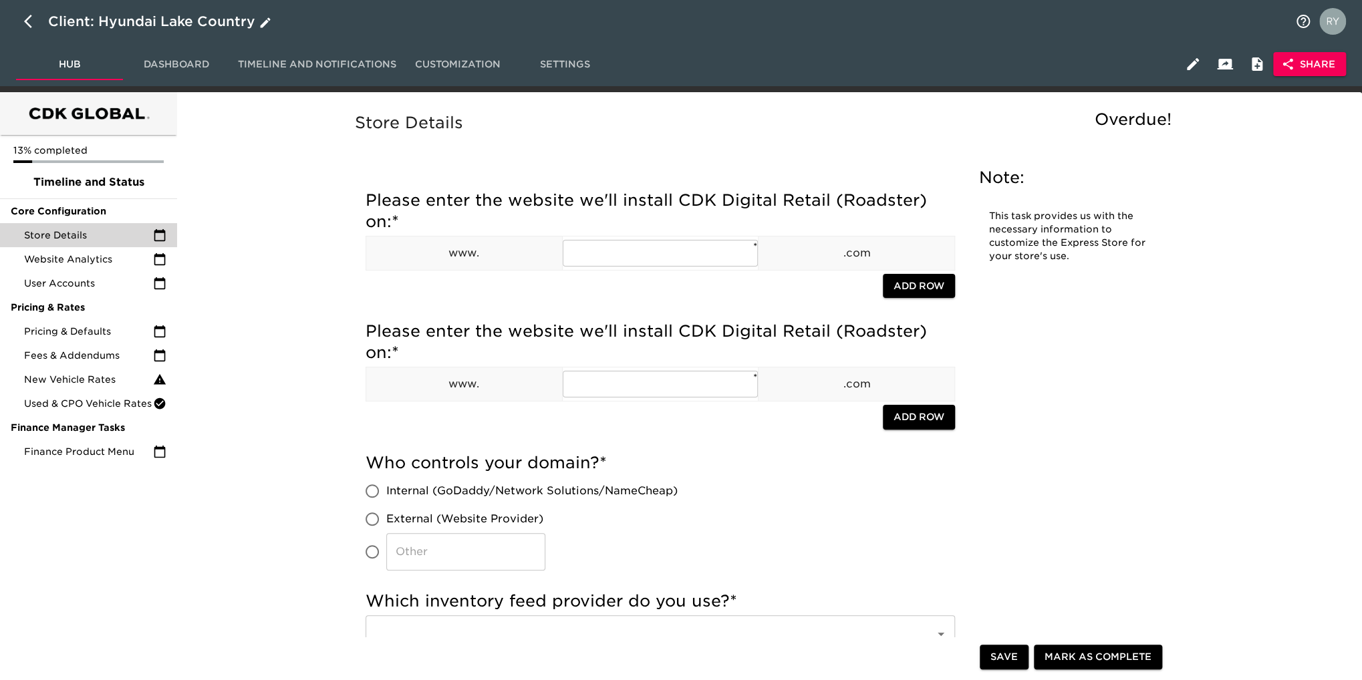
click at [27, 22] on icon "button" at bounding box center [32, 21] width 16 height 16
select select "10"
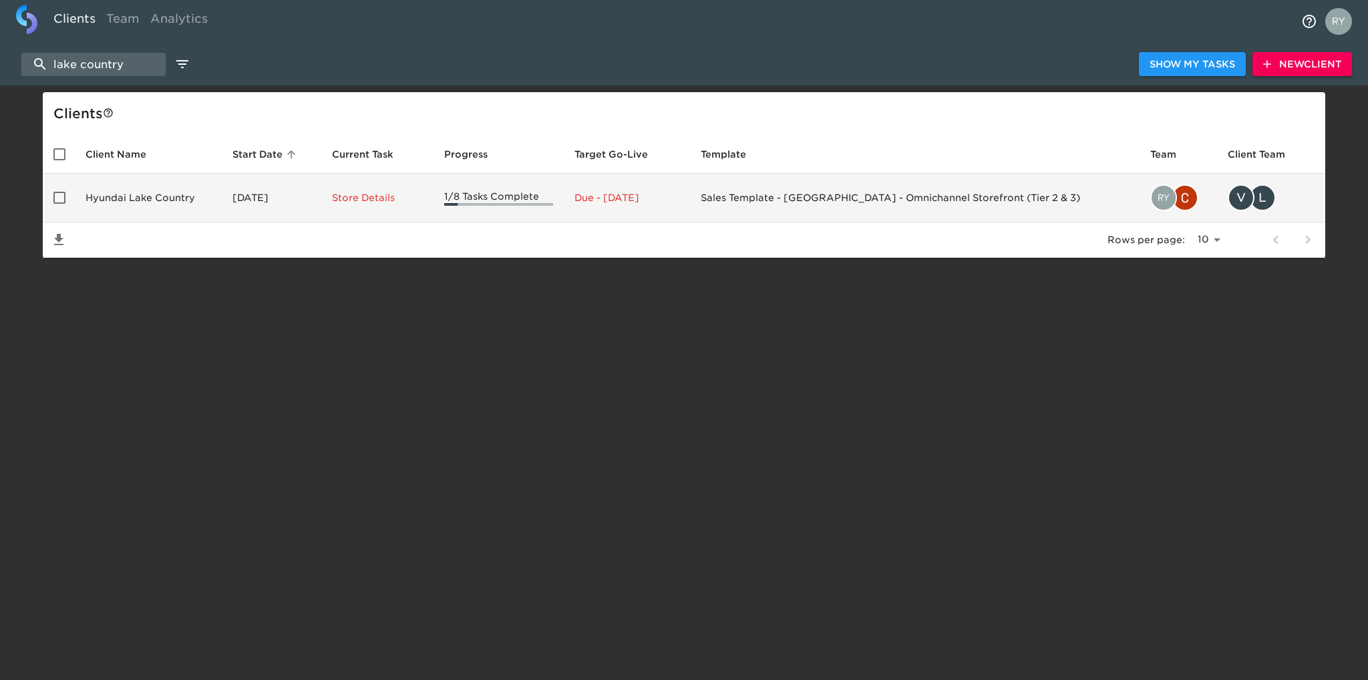
click at [130, 196] on td "Hyundai Lake Country" at bounding box center [148, 198] width 147 height 49
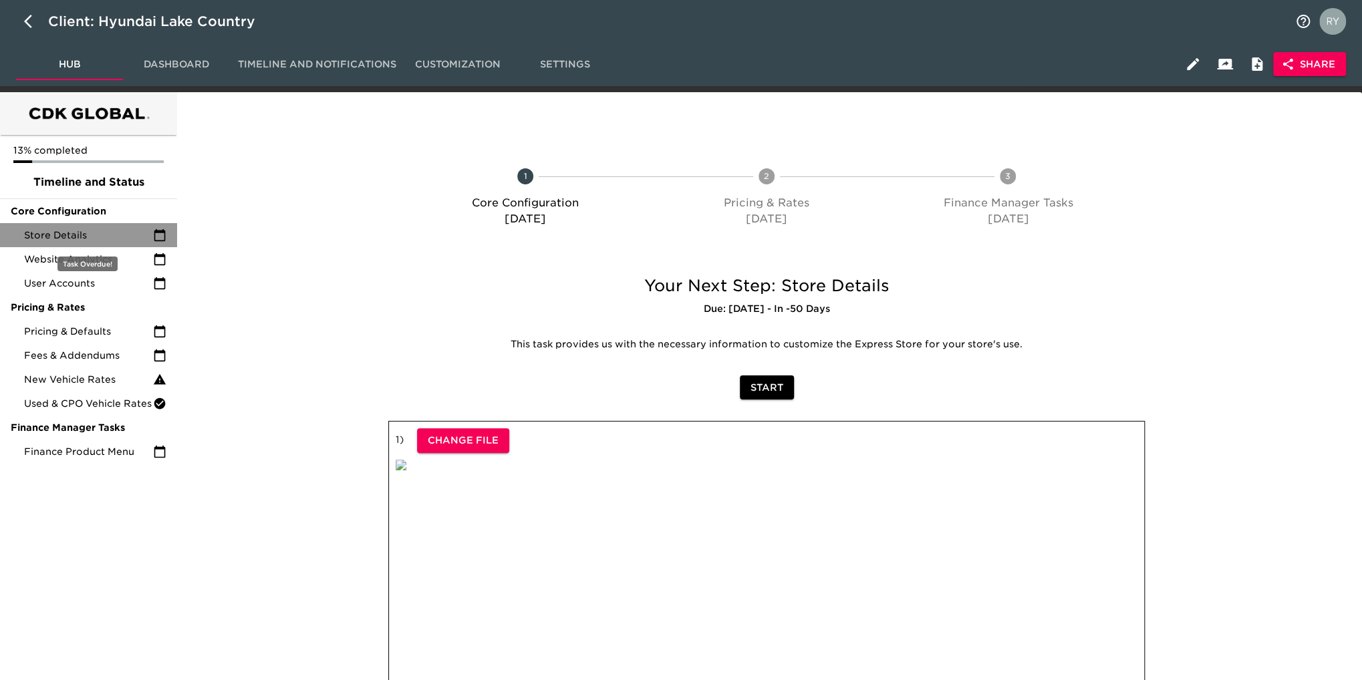
click at [80, 239] on span "Store Details" at bounding box center [88, 235] width 129 height 13
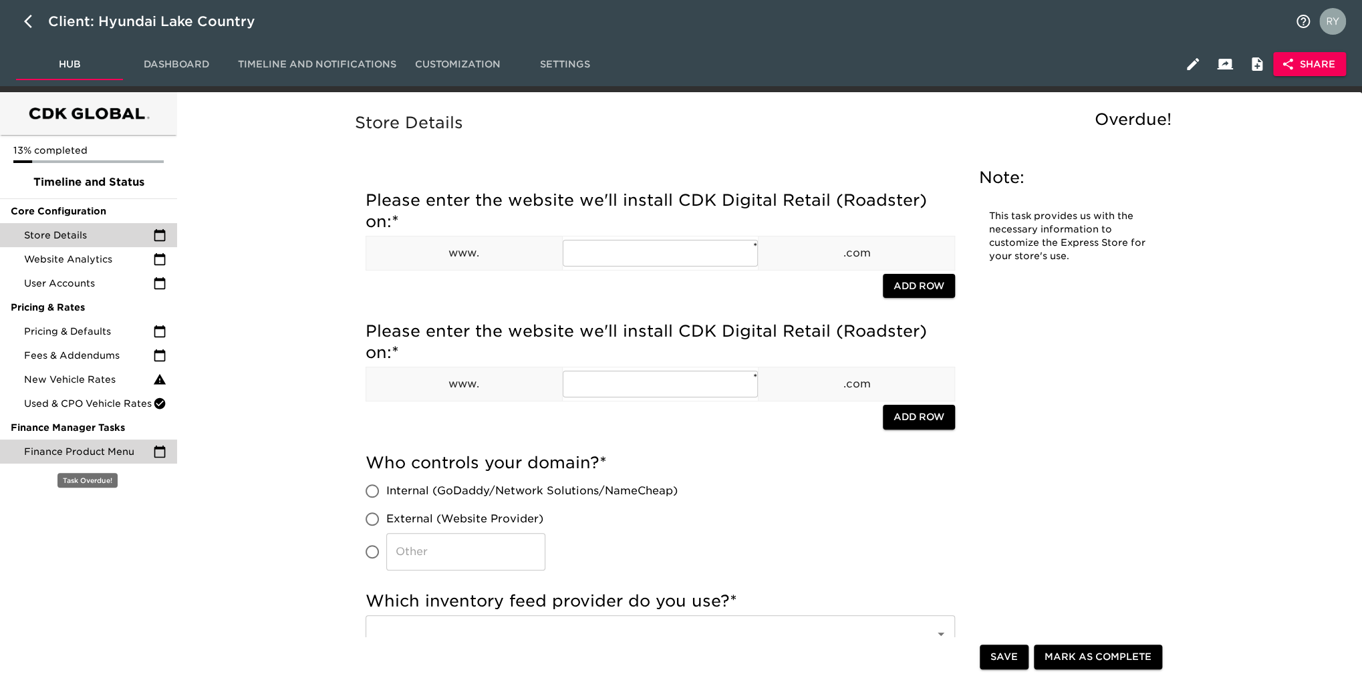
click at [100, 457] on span "Finance Product Menu" at bounding box center [88, 451] width 129 height 13
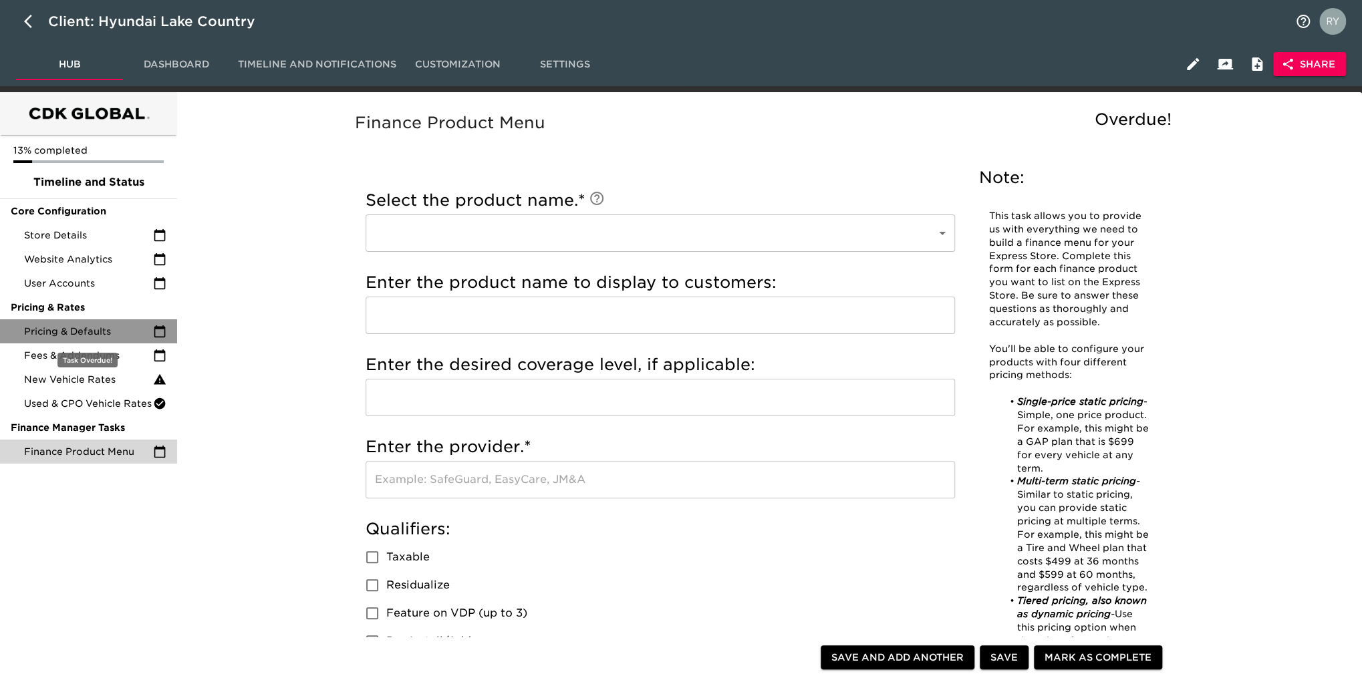
click at [70, 340] on div "Pricing & Defaults" at bounding box center [88, 331] width 177 height 24
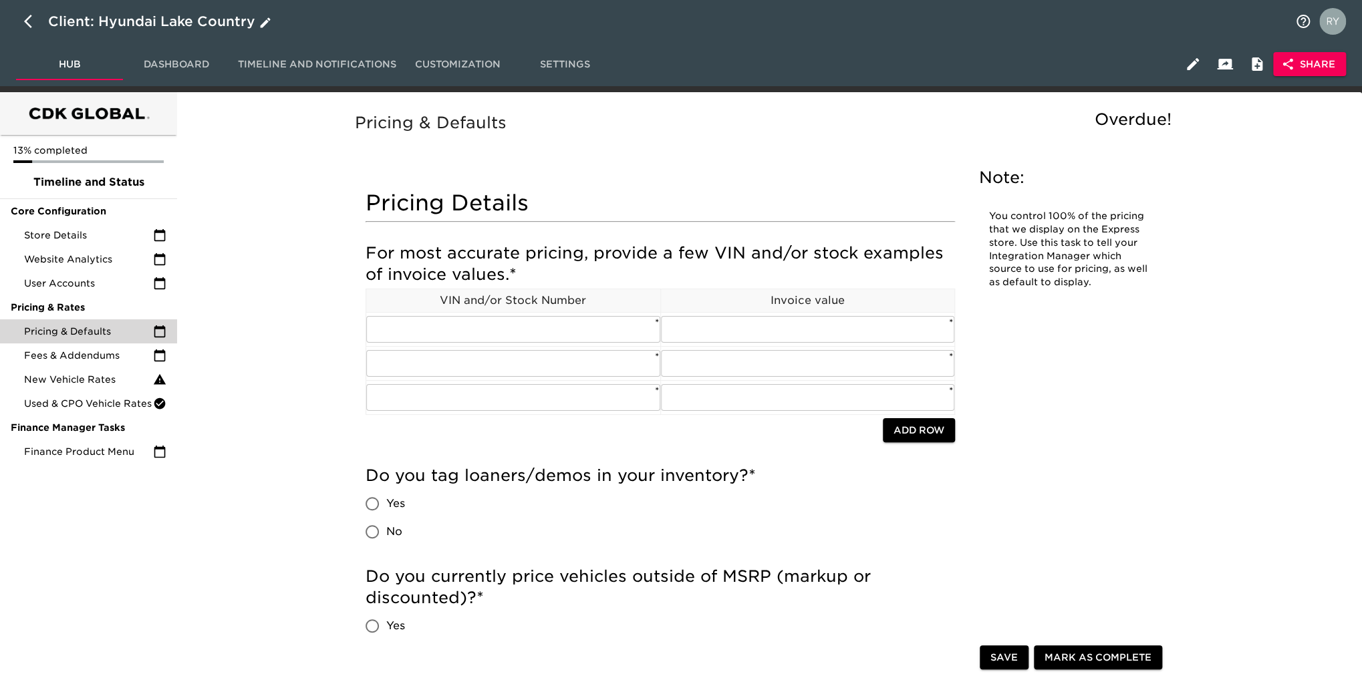
click at [29, 25] on icon "button" at bounding box center [28, 21] width 8 height 13
select select "10"
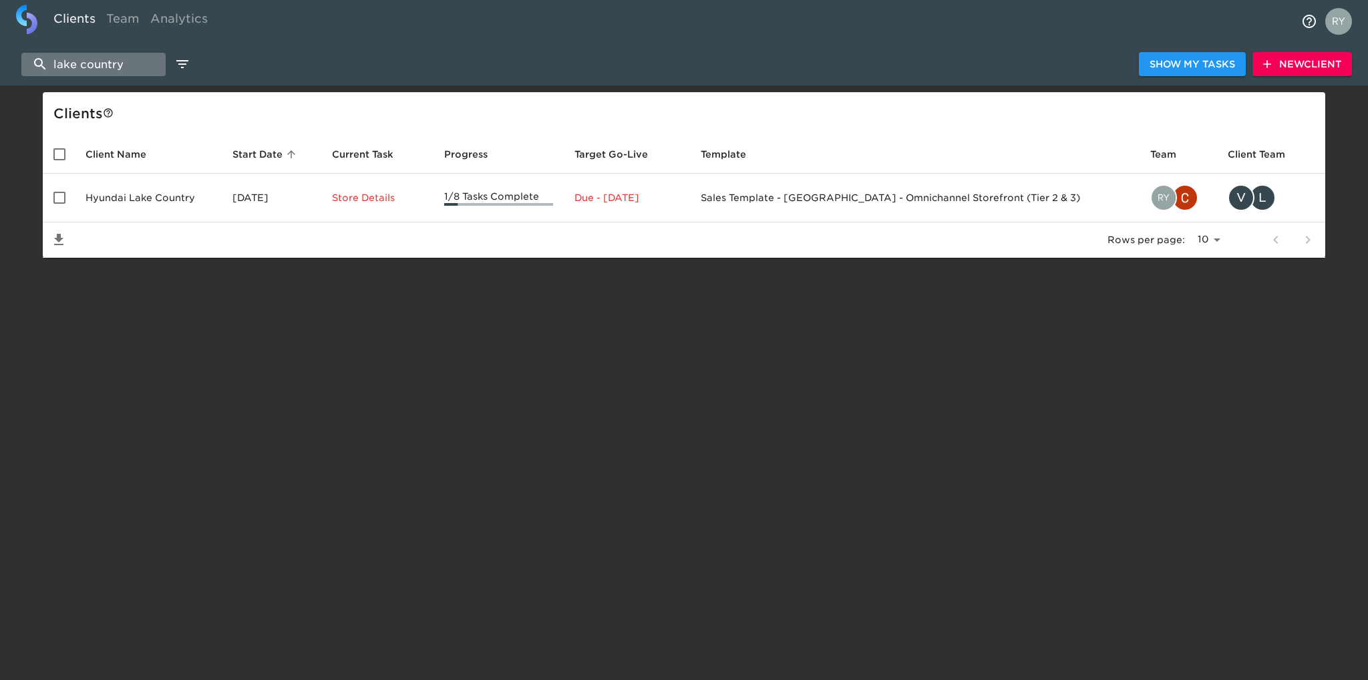
drag, startPoint x: 132, startPoint y: 61, endPoint x: 47, endPoint y: 73, distance: 85.0
click at [47, 73] on input "lake country" at bounding box center [93, 64] width 144 height 23
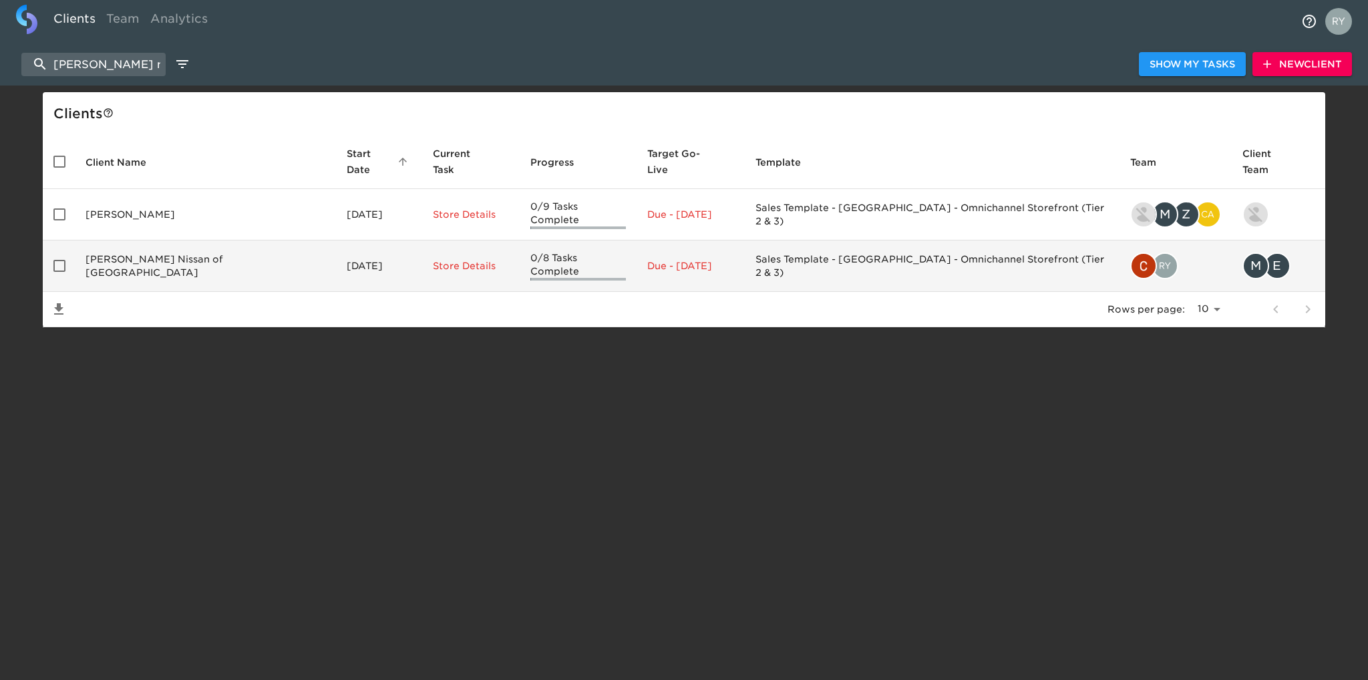
type input "mclarty nis"
click at [147, 242] on td "Landers McLarty Nissan of Huntsville" at bounding box center [205, 266] width 261 height 51
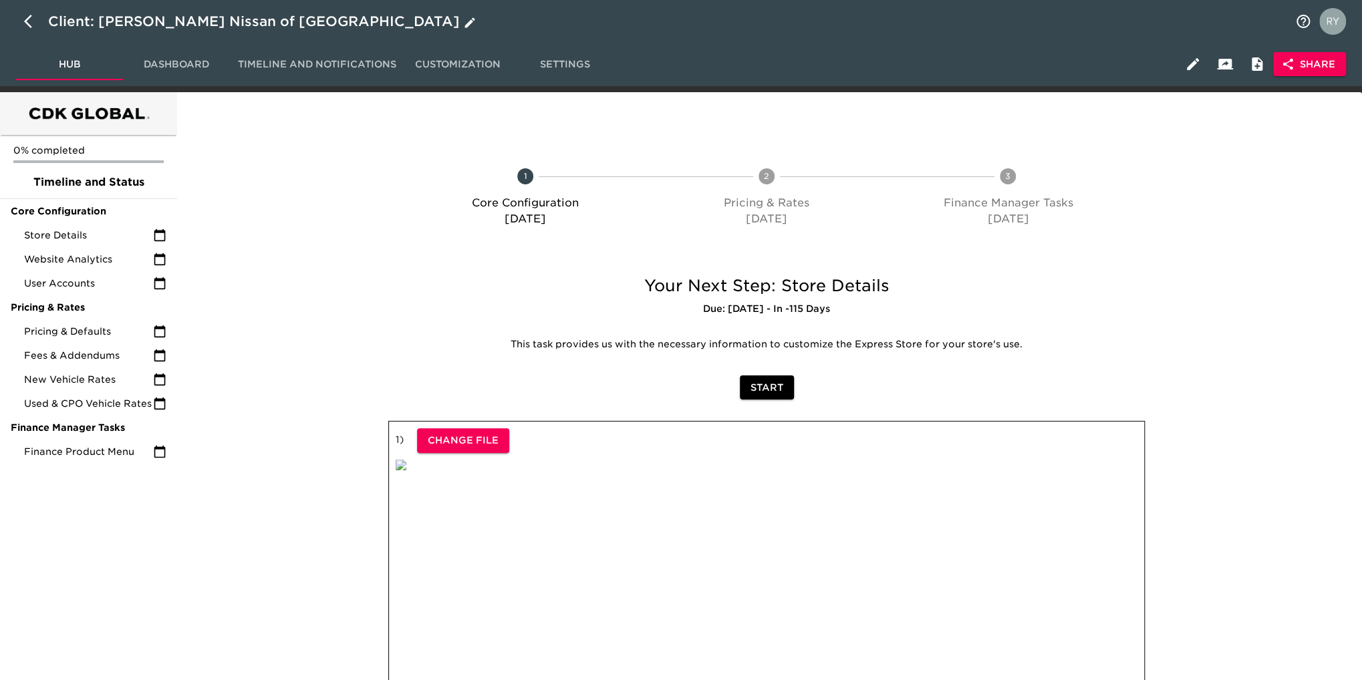
click at [23, 23] on button "button" at bounding box center [32, 21] width 32 height 32
select select "10"
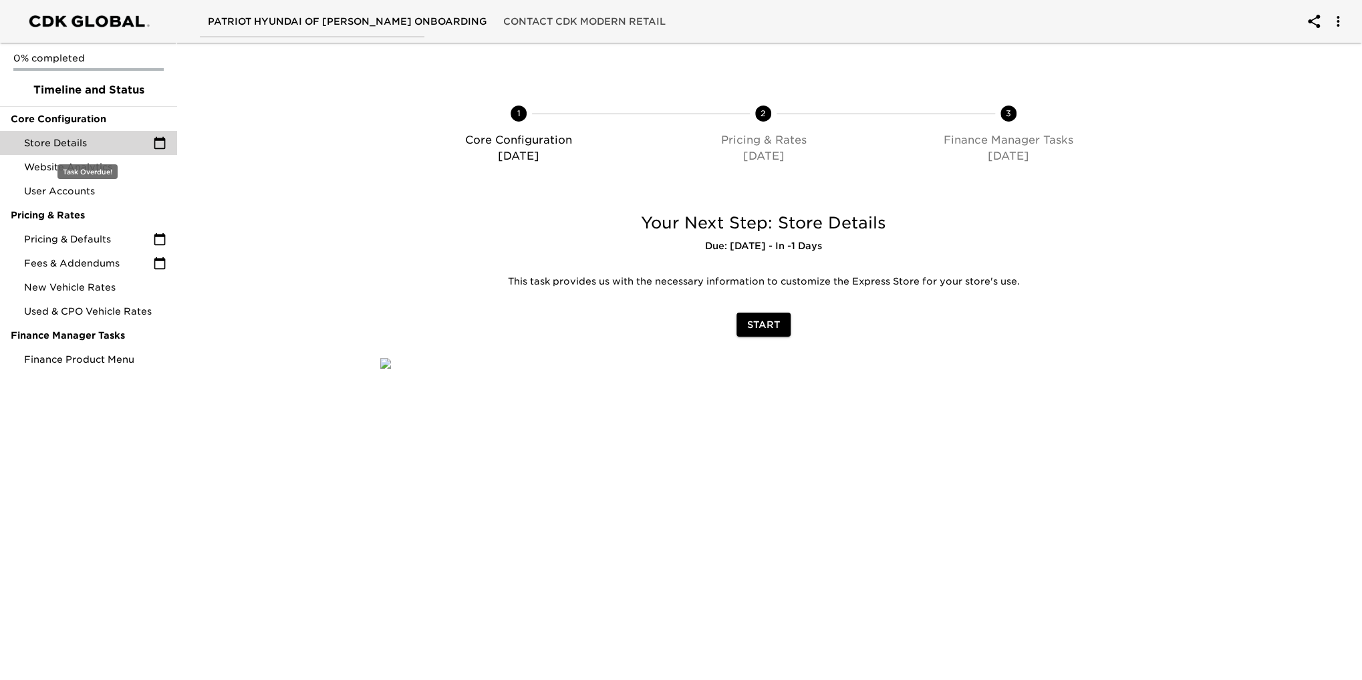
click at [100, 145] on span "Store Details" at bounding box center [88, 142] width 129 height 13
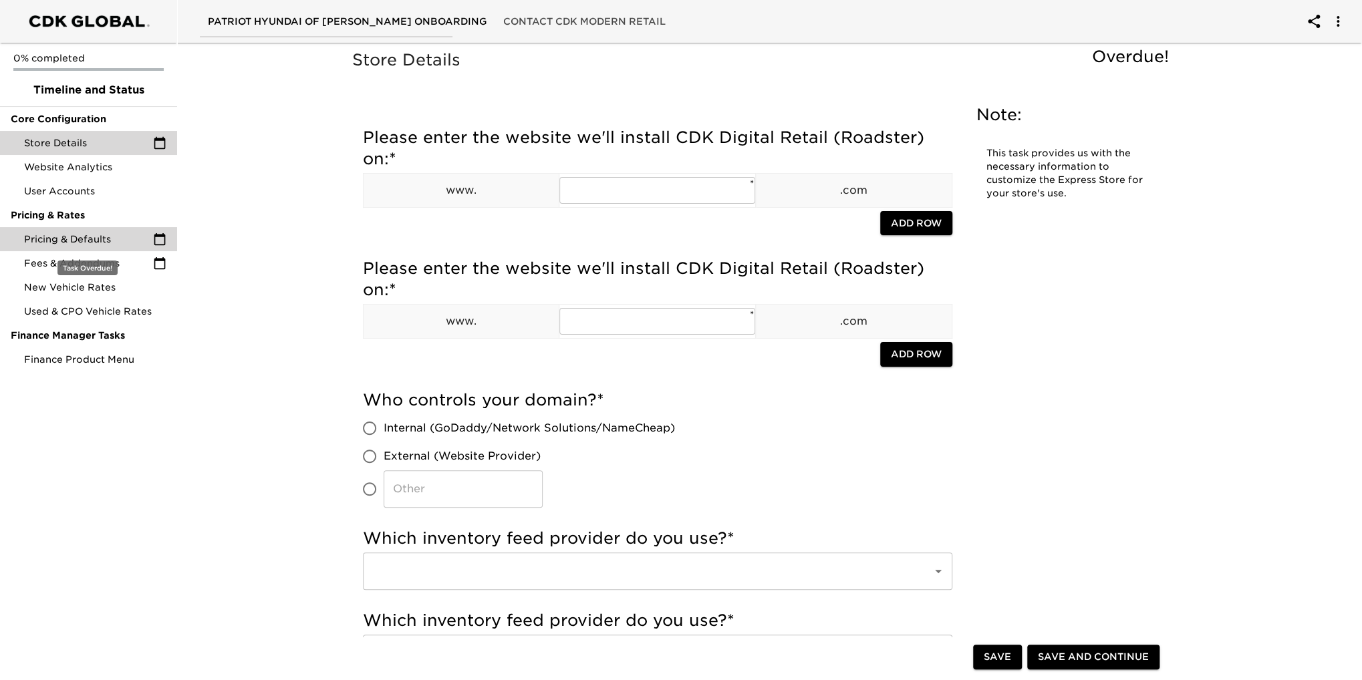
click at [69, 239] on span "Pricing & Defaults" at bounding box center [88, 239] width 129 height 13
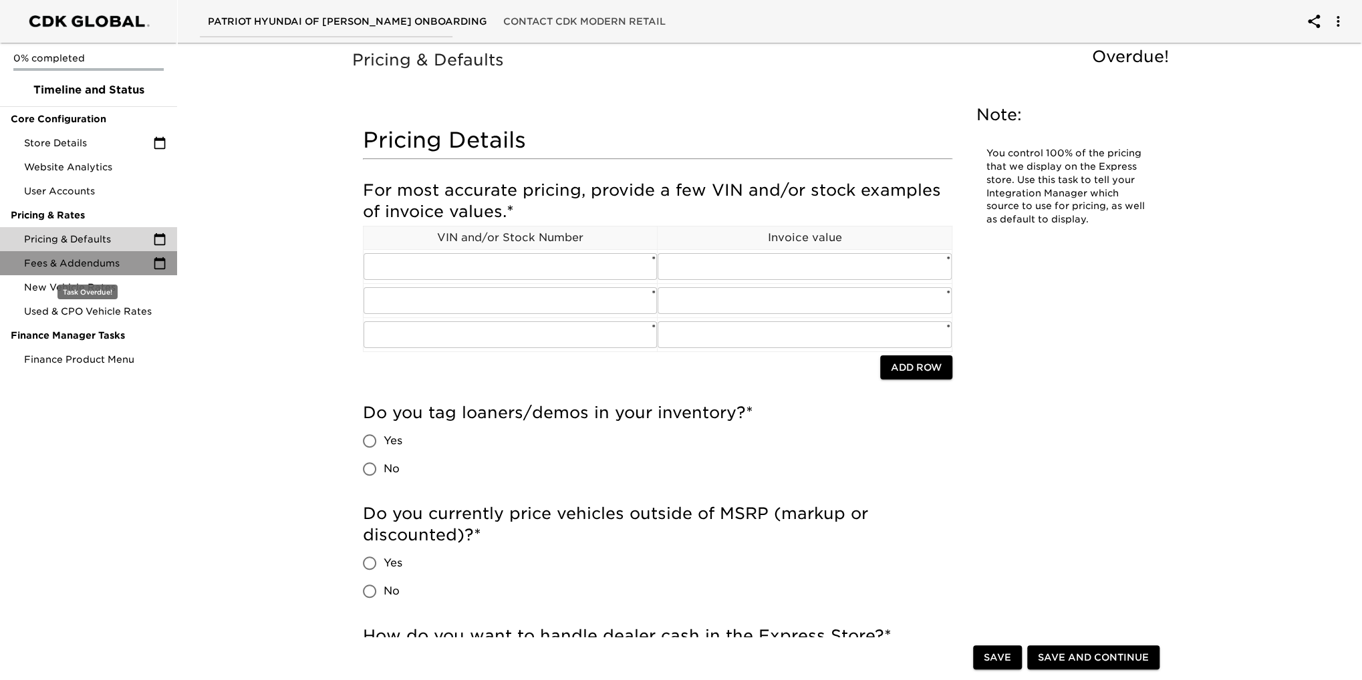
click at [72, 265] on span "Fees & Addendums" at bounding box center [88, 263] width 129 height 13
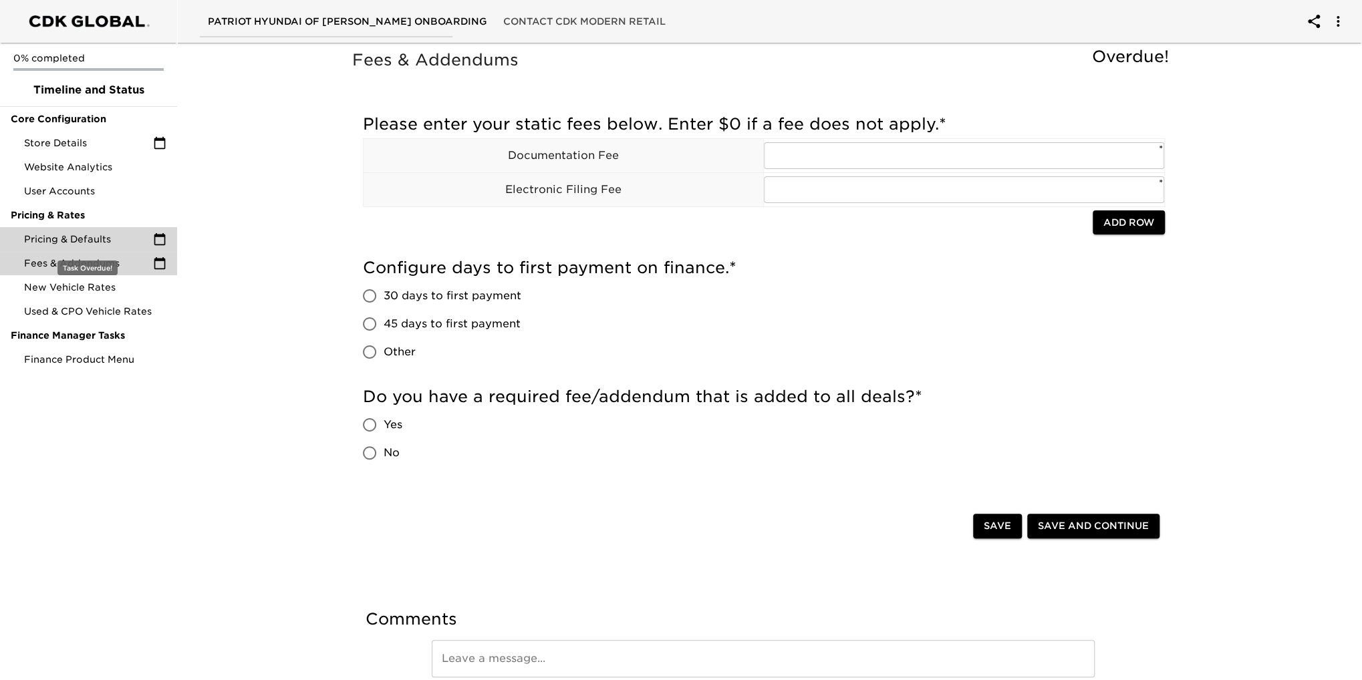
click at [71, 241] on span "Pricing & Defaults" at bounding box center [88, 239] width 129 height 13
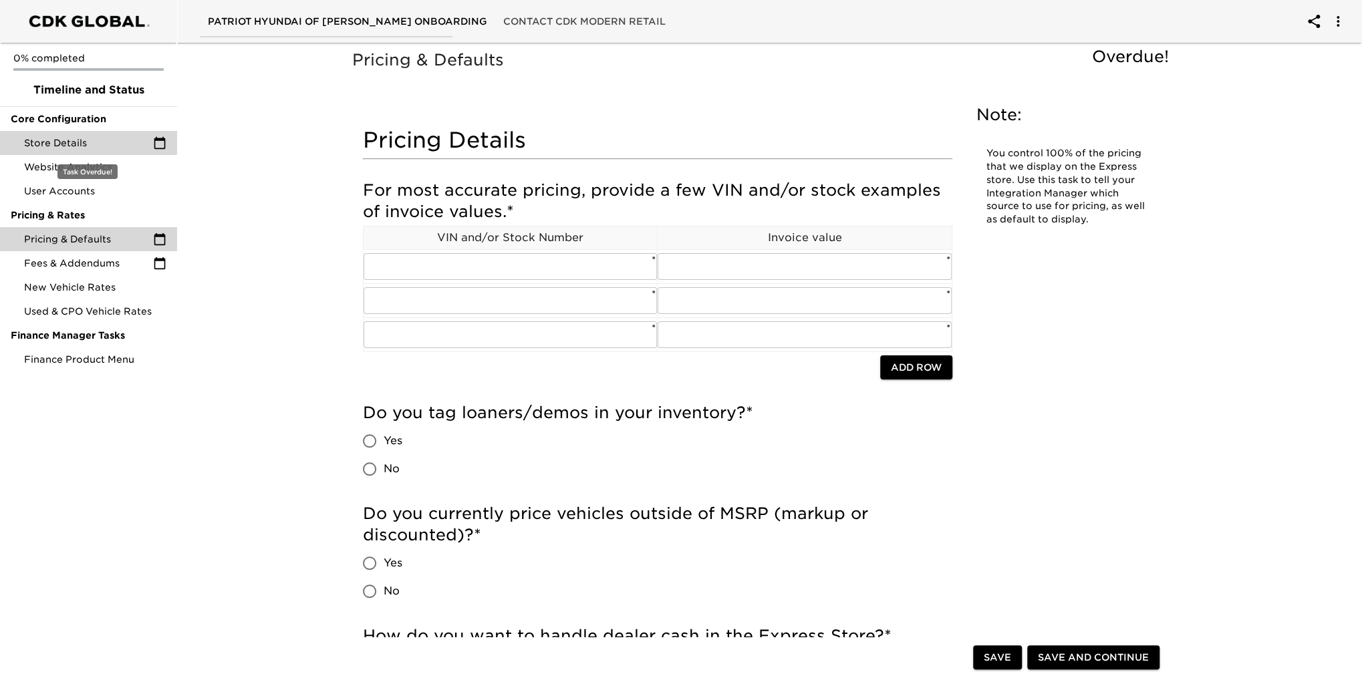
click at [88, 143] on span "Store Details" at bounding box center [88, 142] width 129 height 13
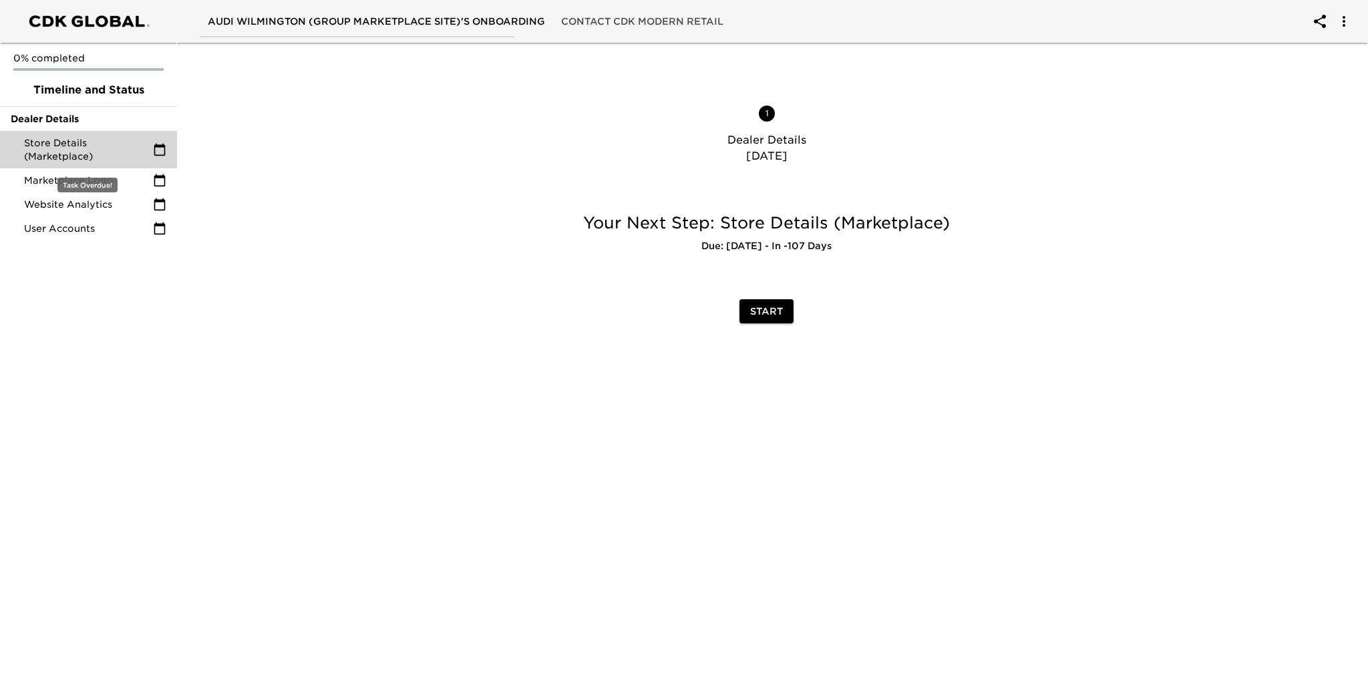
click at [71, 152] on span "Store Details (Marketplace)" at bounding box center [88, 149] width 129 height 27
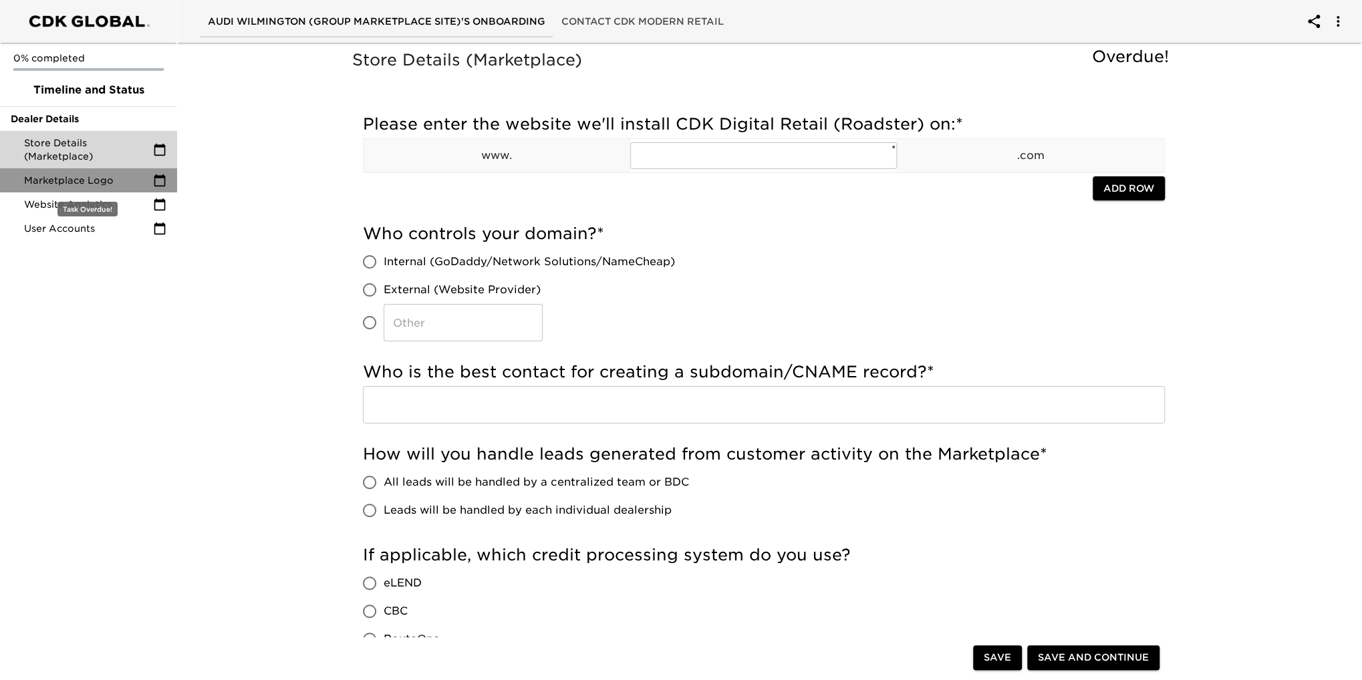
click at [83, 187] on div "Marketplace Logo" at bounding box center [88, 180] width 177 height 24
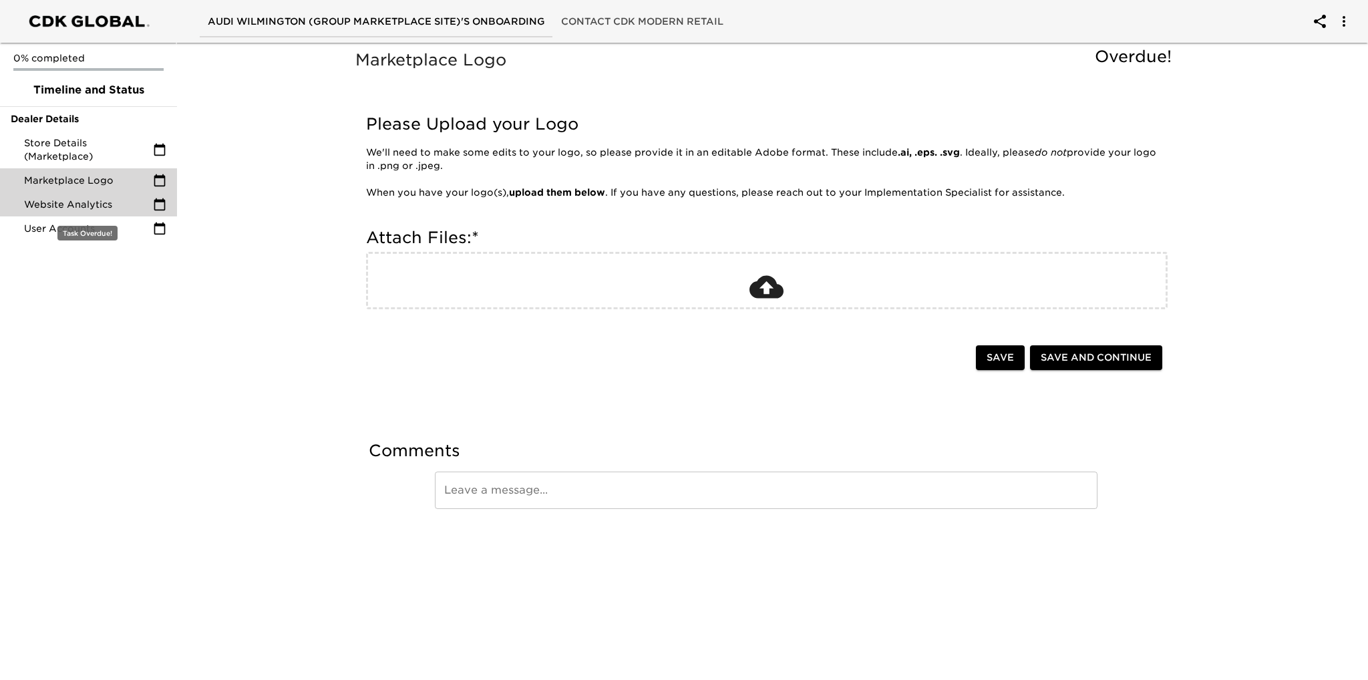
click at [116, 202] on span "Website Analytics" at bounding box center [88, 204] width 129 height 13
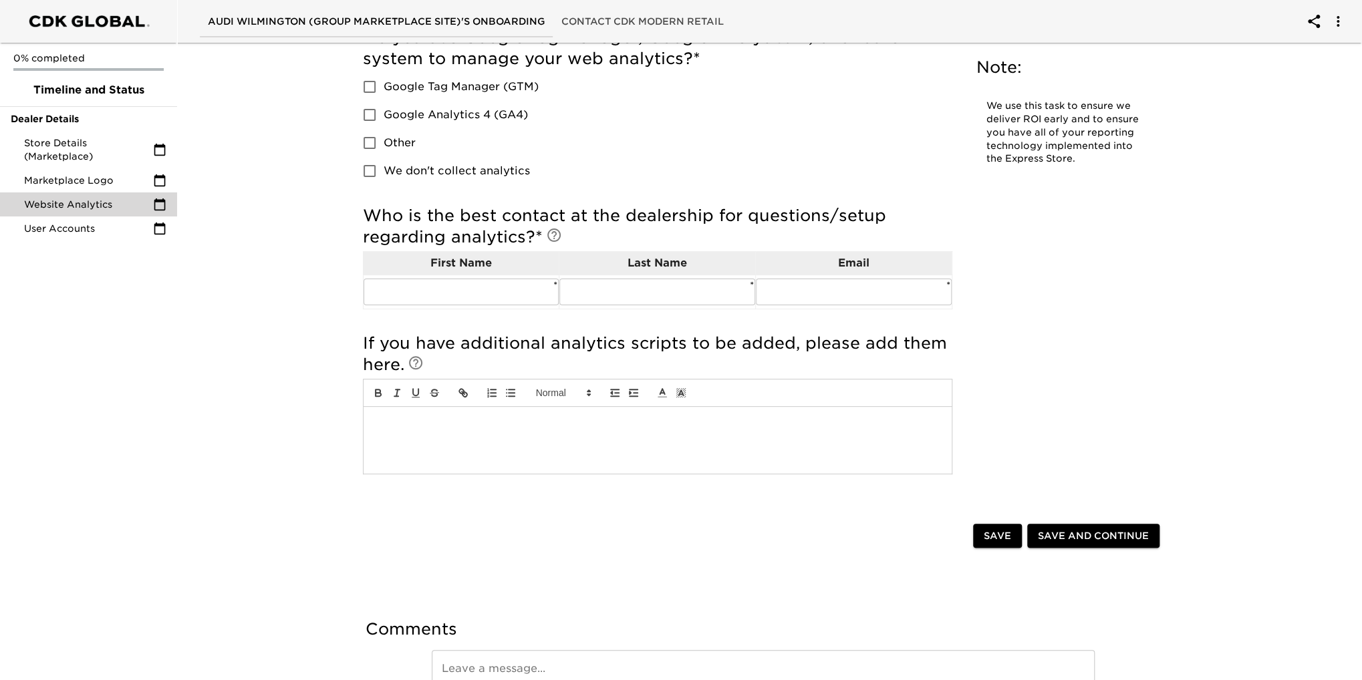
scroll to position [170, 0]
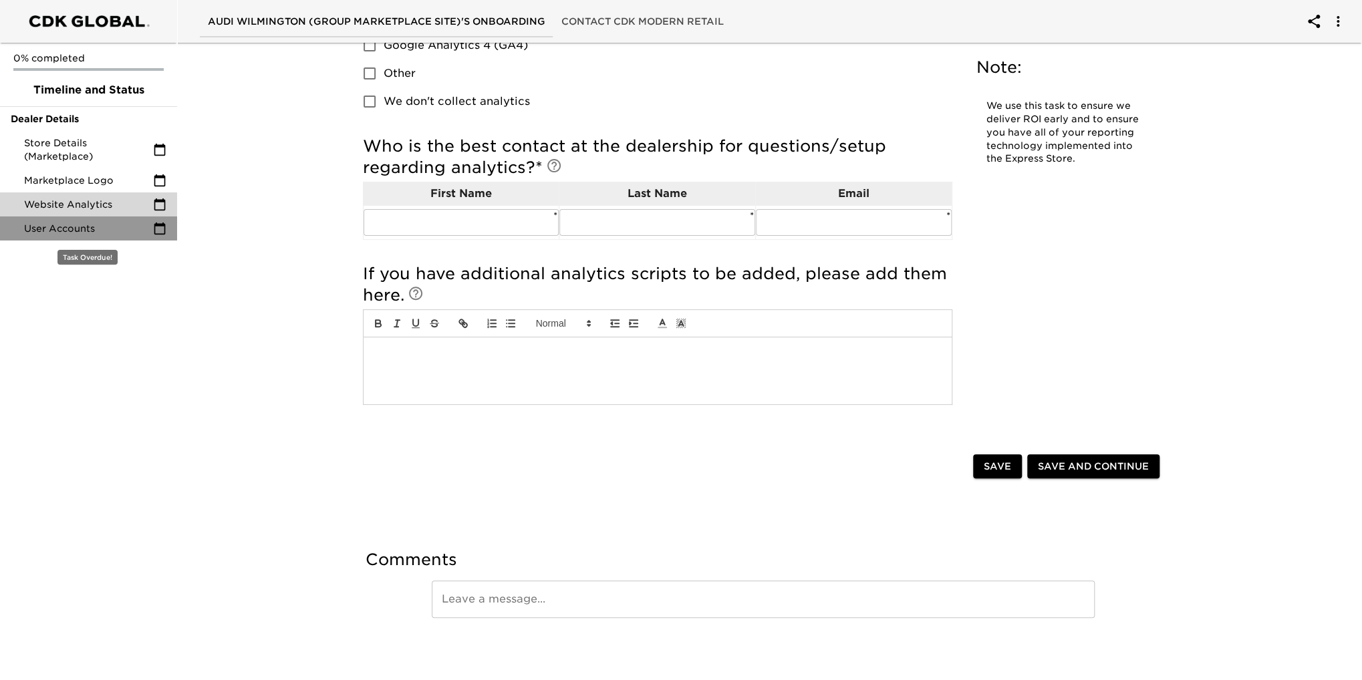
click at [67, 228] on span "User Accounts" at bounding box center [88, 228] width 129 height 13
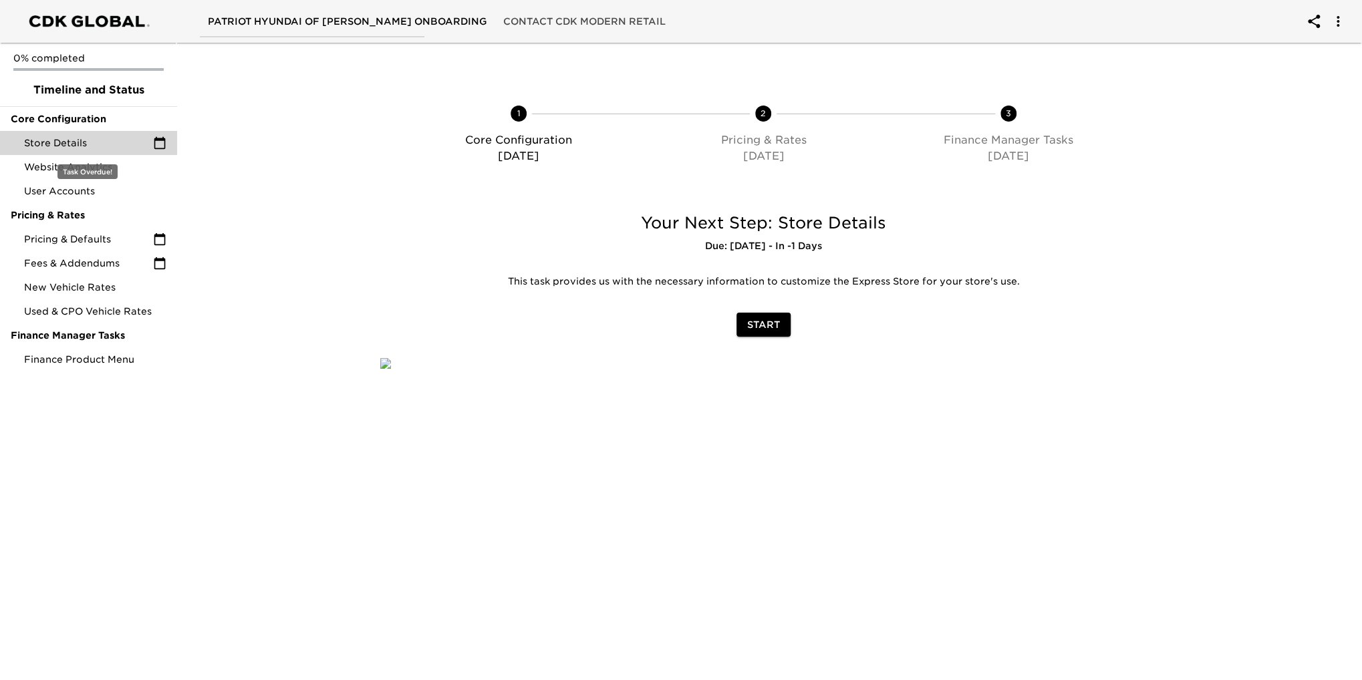
click at [61, 144] on span "Store Details" at bounding box center [88, 142] width 129 height 13
